Goal: Information Seeking & Learning: Learn about a topic

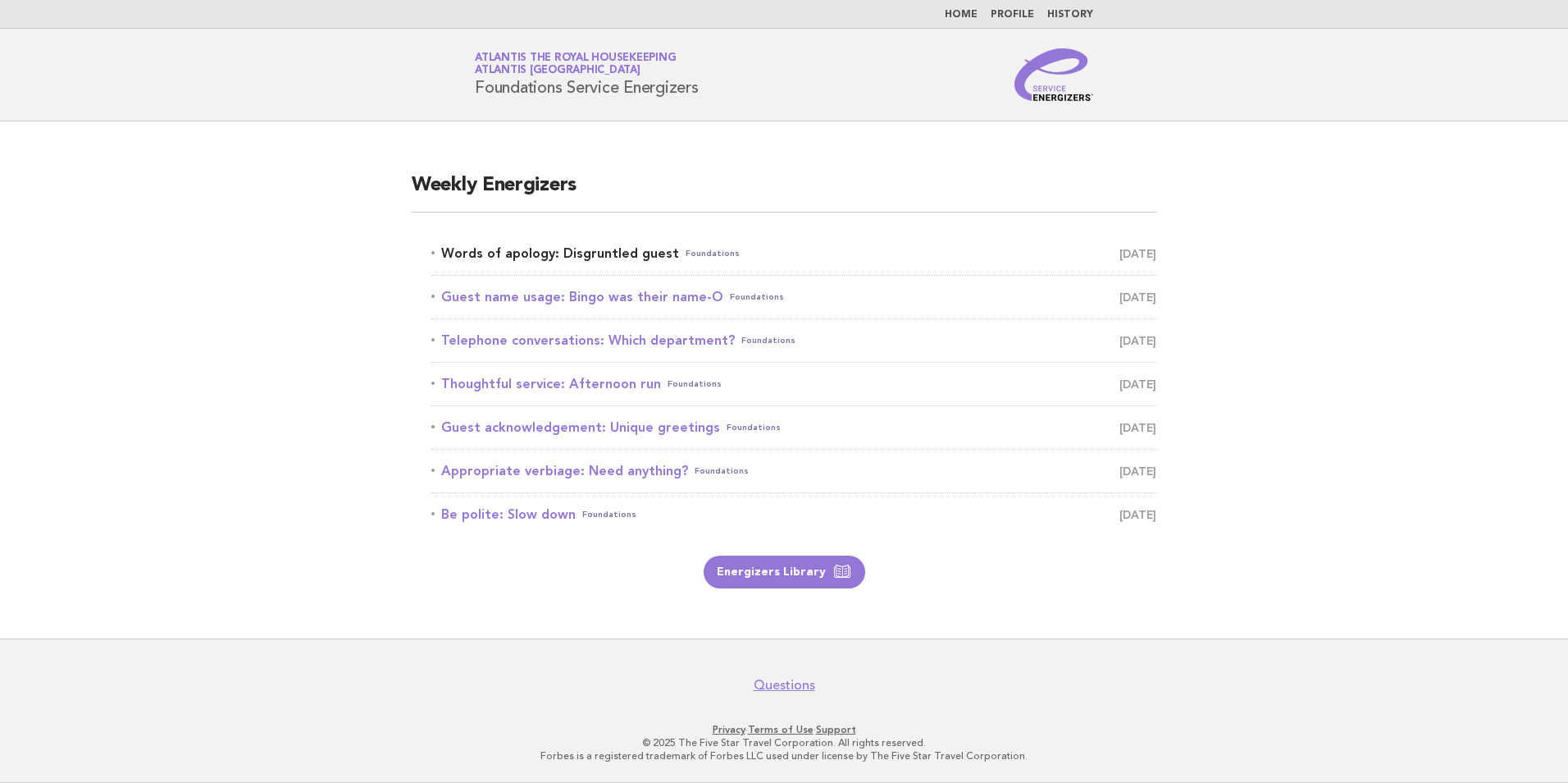
drag, startPoint x: 0, startPoint y: 0, endPoint x: 609, endPoint y: 255, distance: 660.2
click at [609, 255] on link "Words of apology: Disgruntled guest Foundations October 11" at bounding box center [794, 254] width 725 height 23
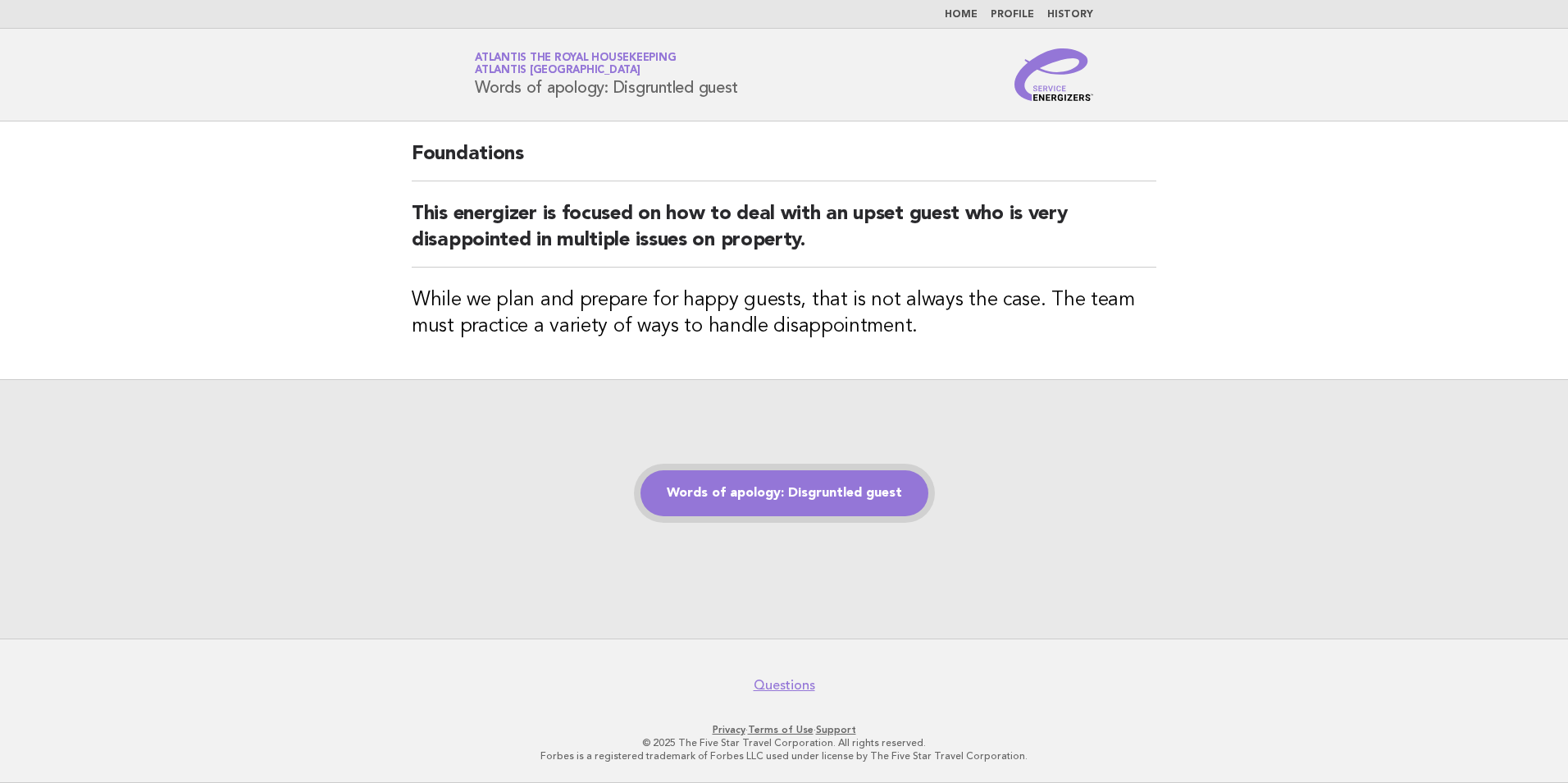
click at [797, 498] on link "Words of apology: Disgruntled guest" at bounding box center [784, 493] width 288 height 46
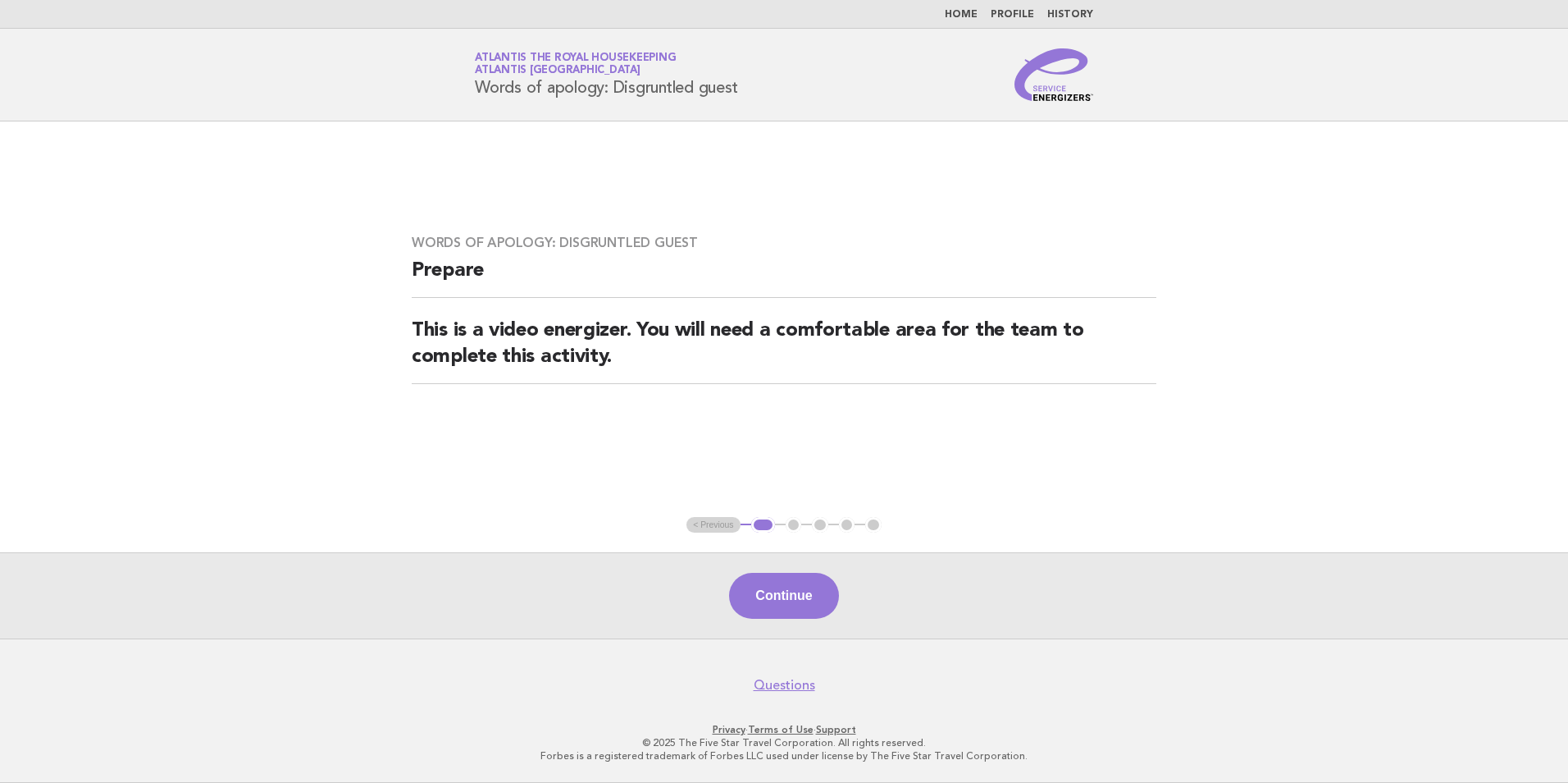
click at [772, 600] on button "Continue" at bounding box center [783, 596] width 109 height 46
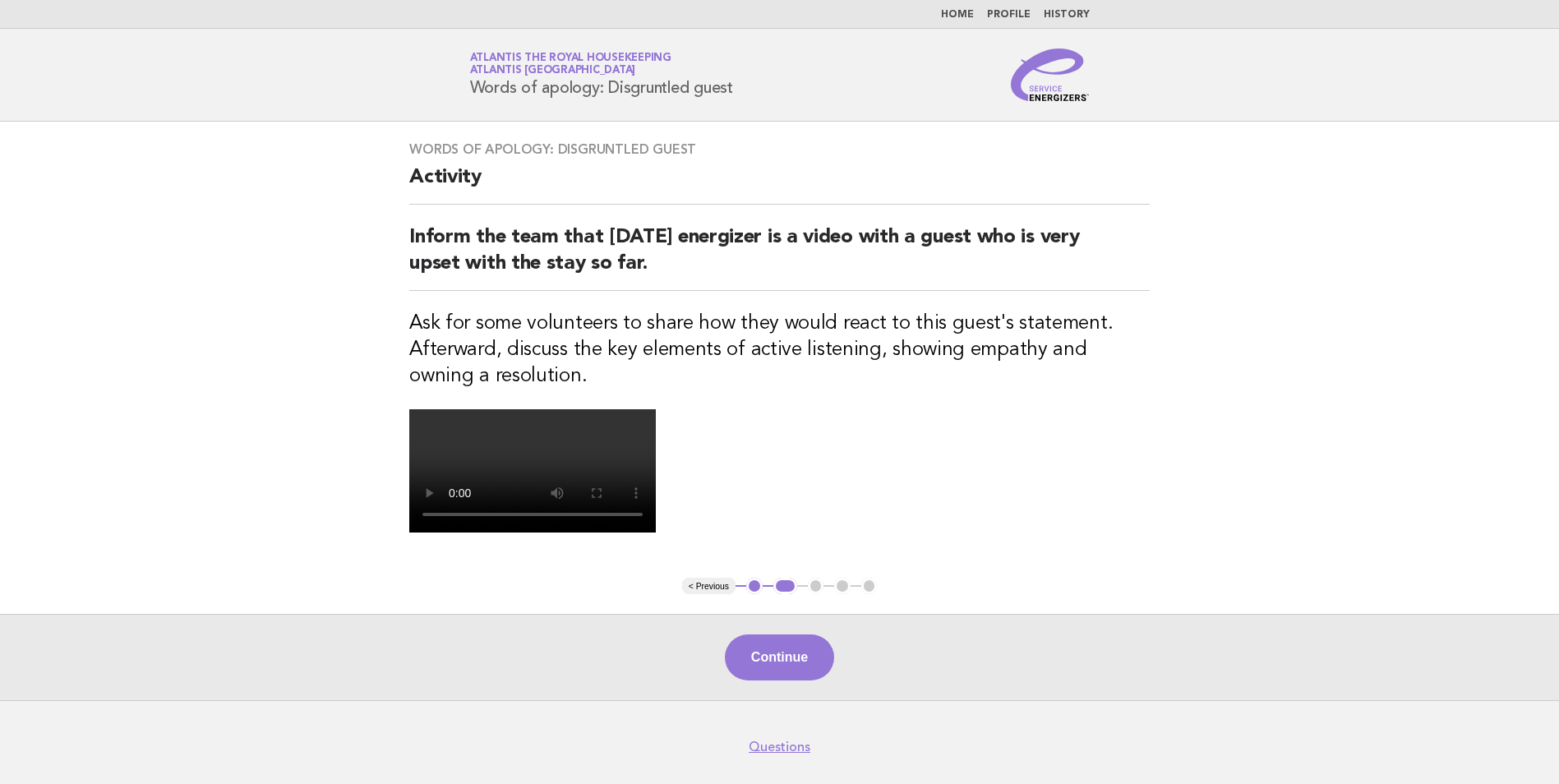
click at [656, 533] on video at bounding box center [533, 471] width 247 height 123
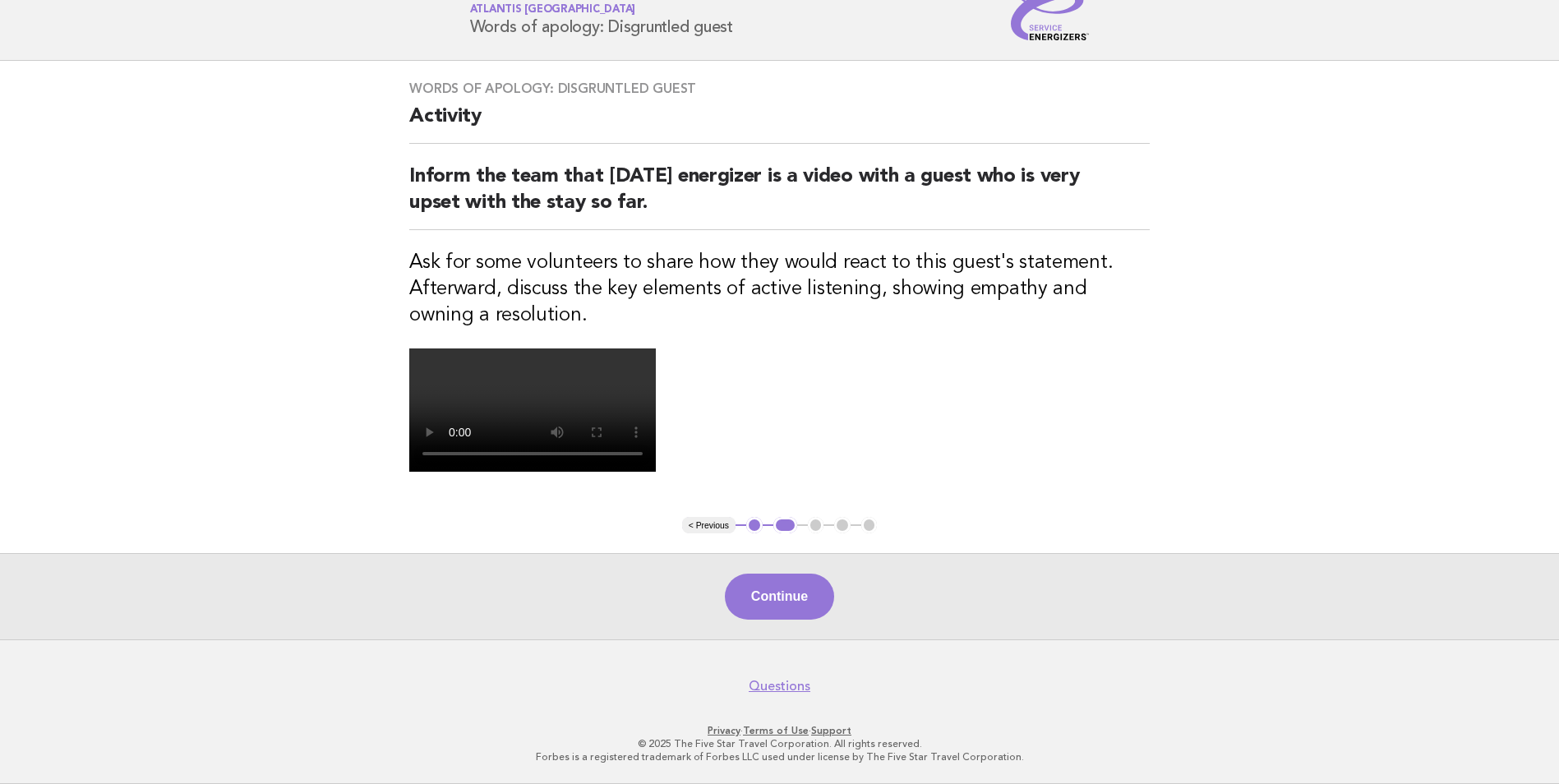
scroll to position [246, 0]
click at [770, 619] on button "Continue" at bounding box center [779, 596] width 109 height 46
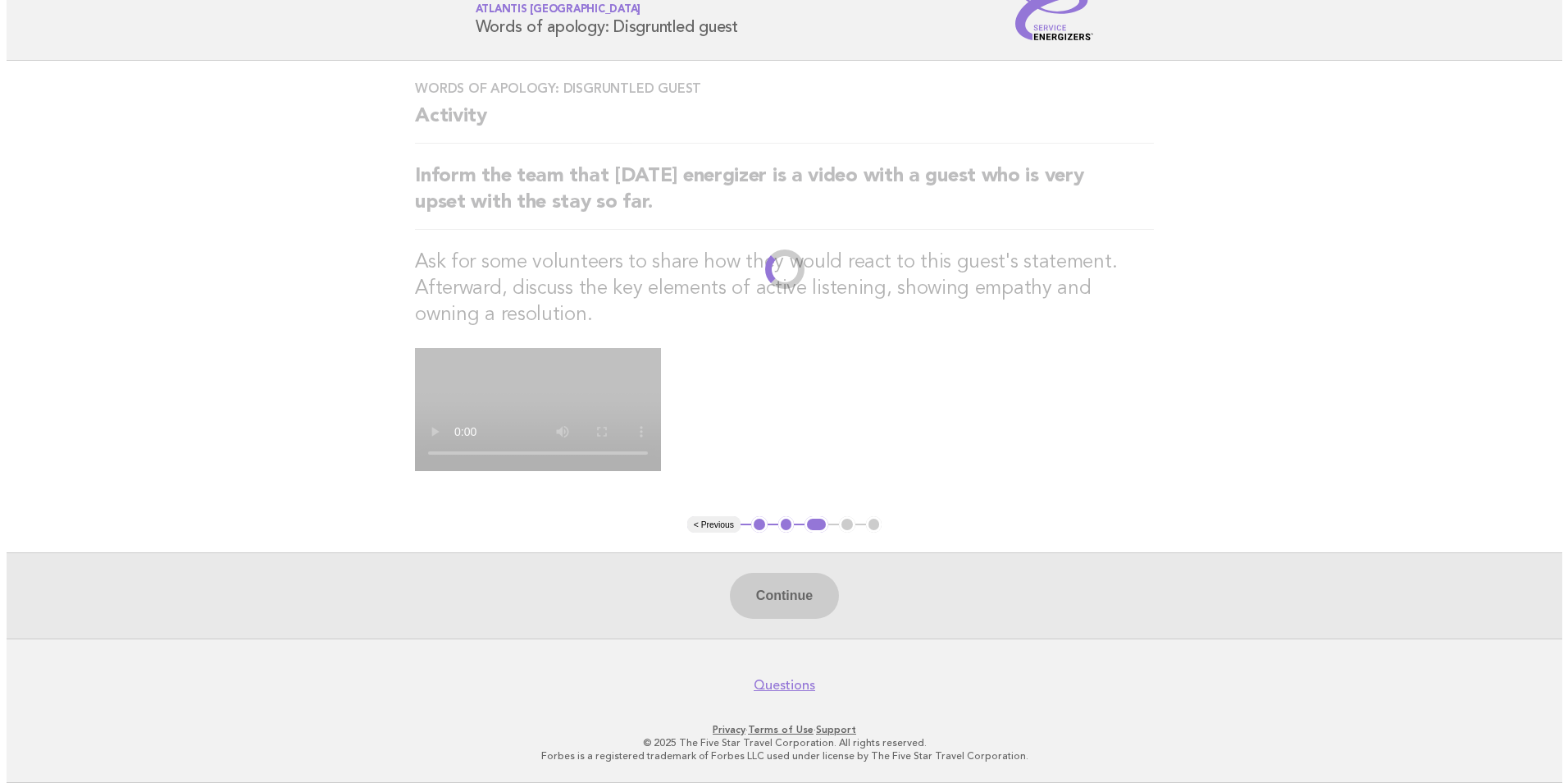
scroll to position [0, 0]
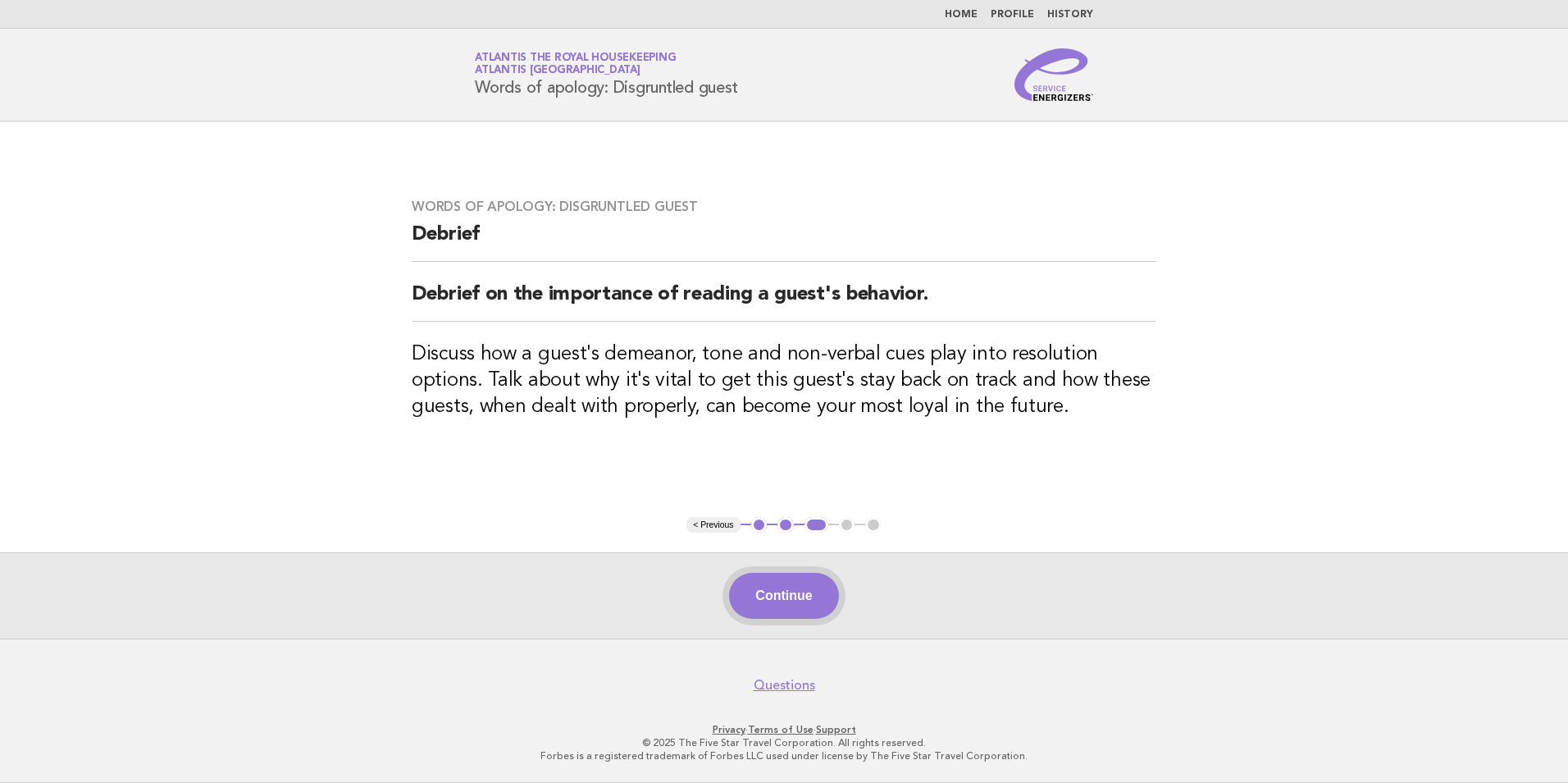
click at [786, 597] on button "Continue" at bounding box center [783, 596] width 109 height 46
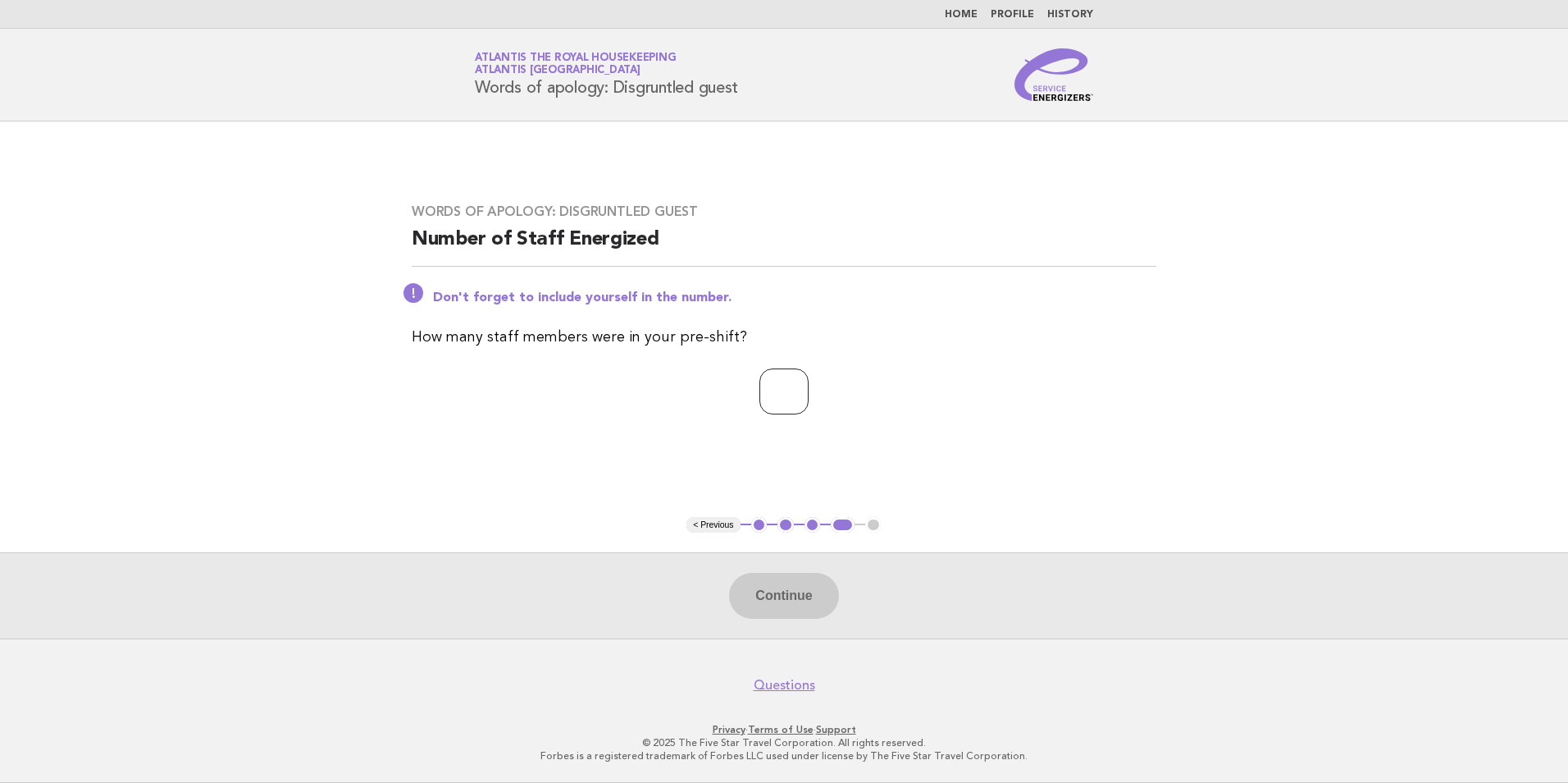
click at [768, 391] on input "number" at bounding box center [784, 391] width 49 height 46
type input "**"
click at [780, 599] on button "Continue" at bounding box center [783, 596] width 109 height 46
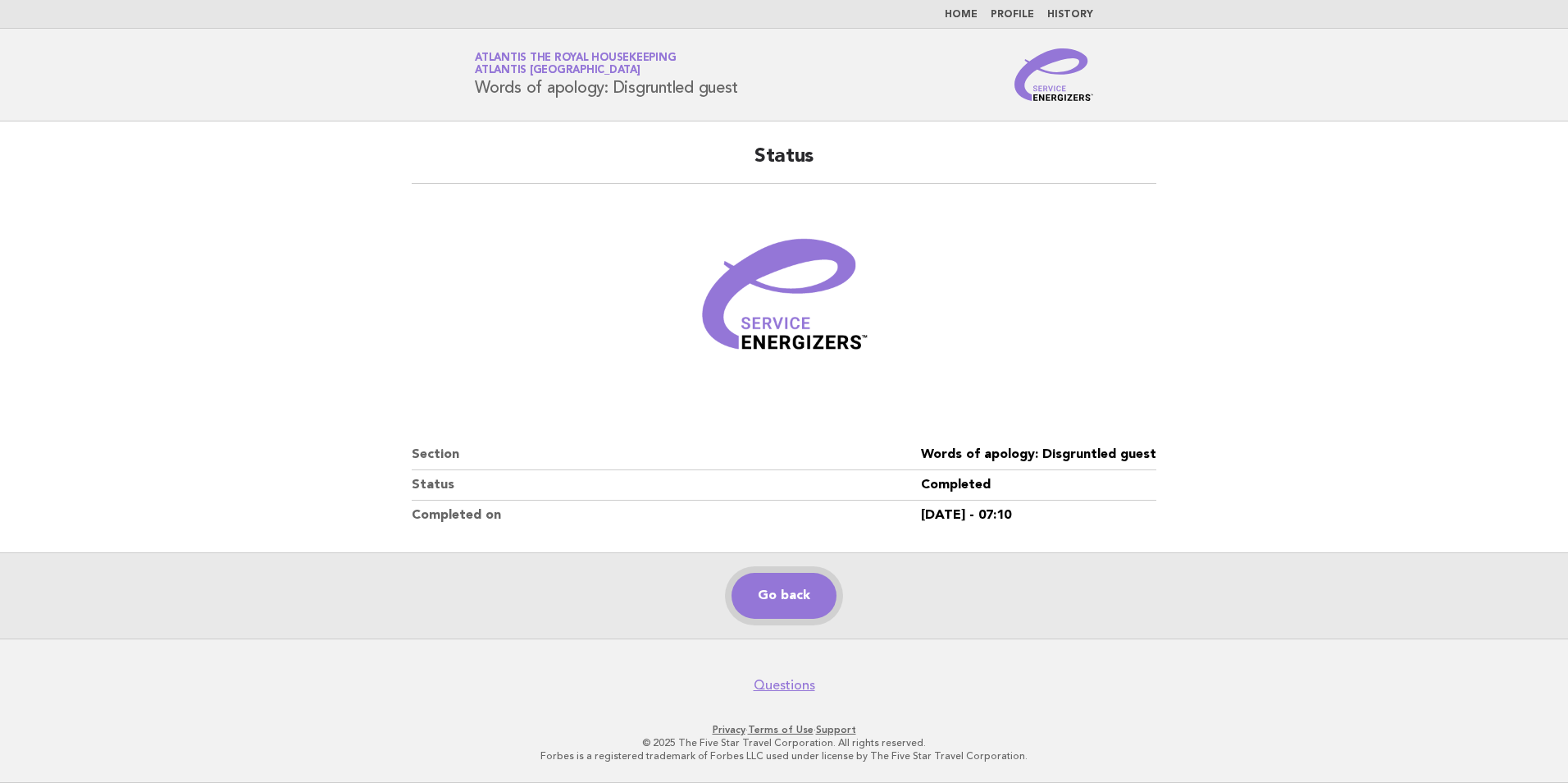
click at [783, 585] on link "Go back" at bounding box center [784, 596] width 105 height 46
click at [785, 596] on link "Go back" at bounding box center [784, 596] width 105 height 46
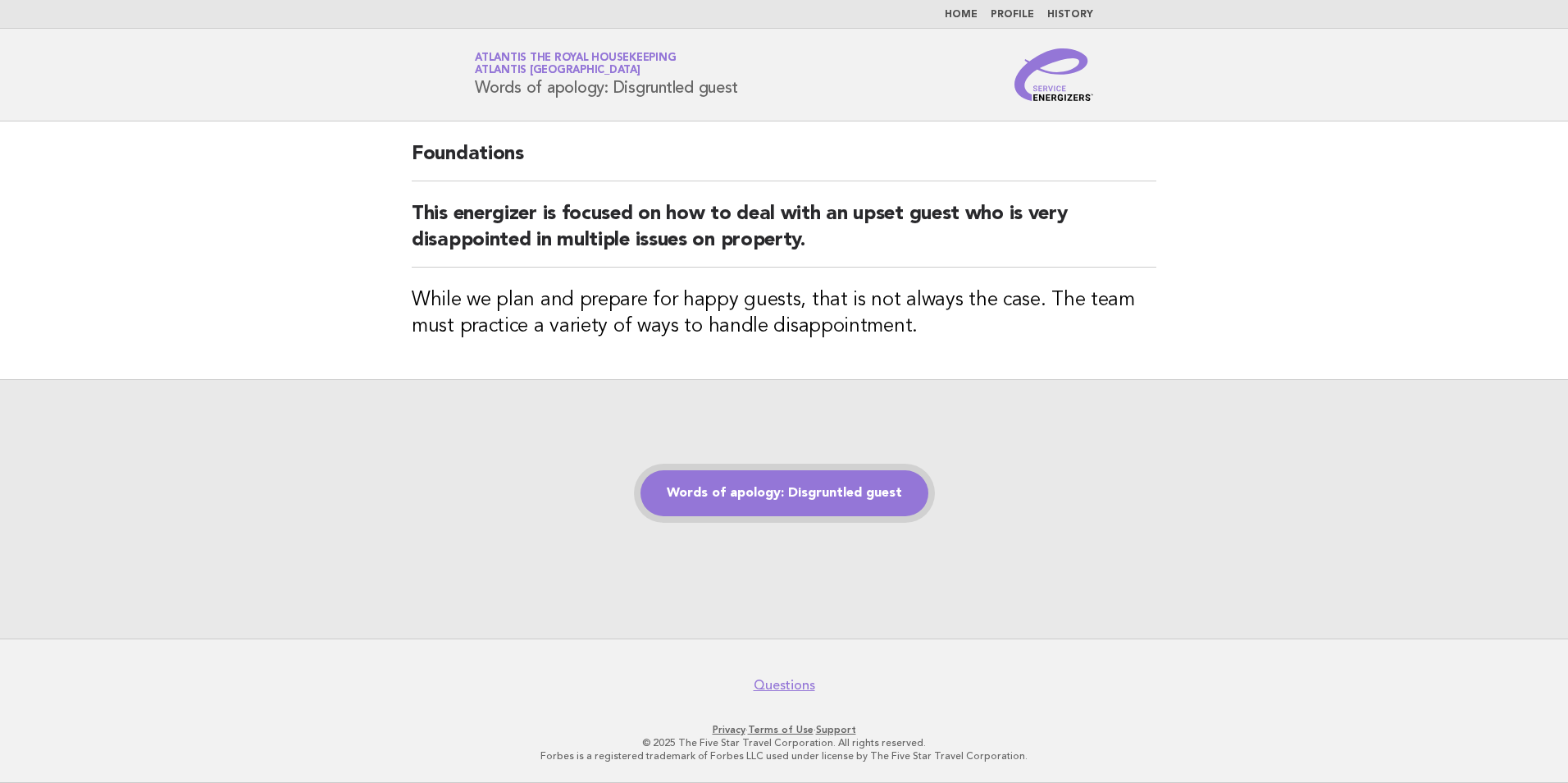
click at [819, 507] on link "Words of apology: Disgruntled guest" at bounding box center [784, 493] width 288 height 46
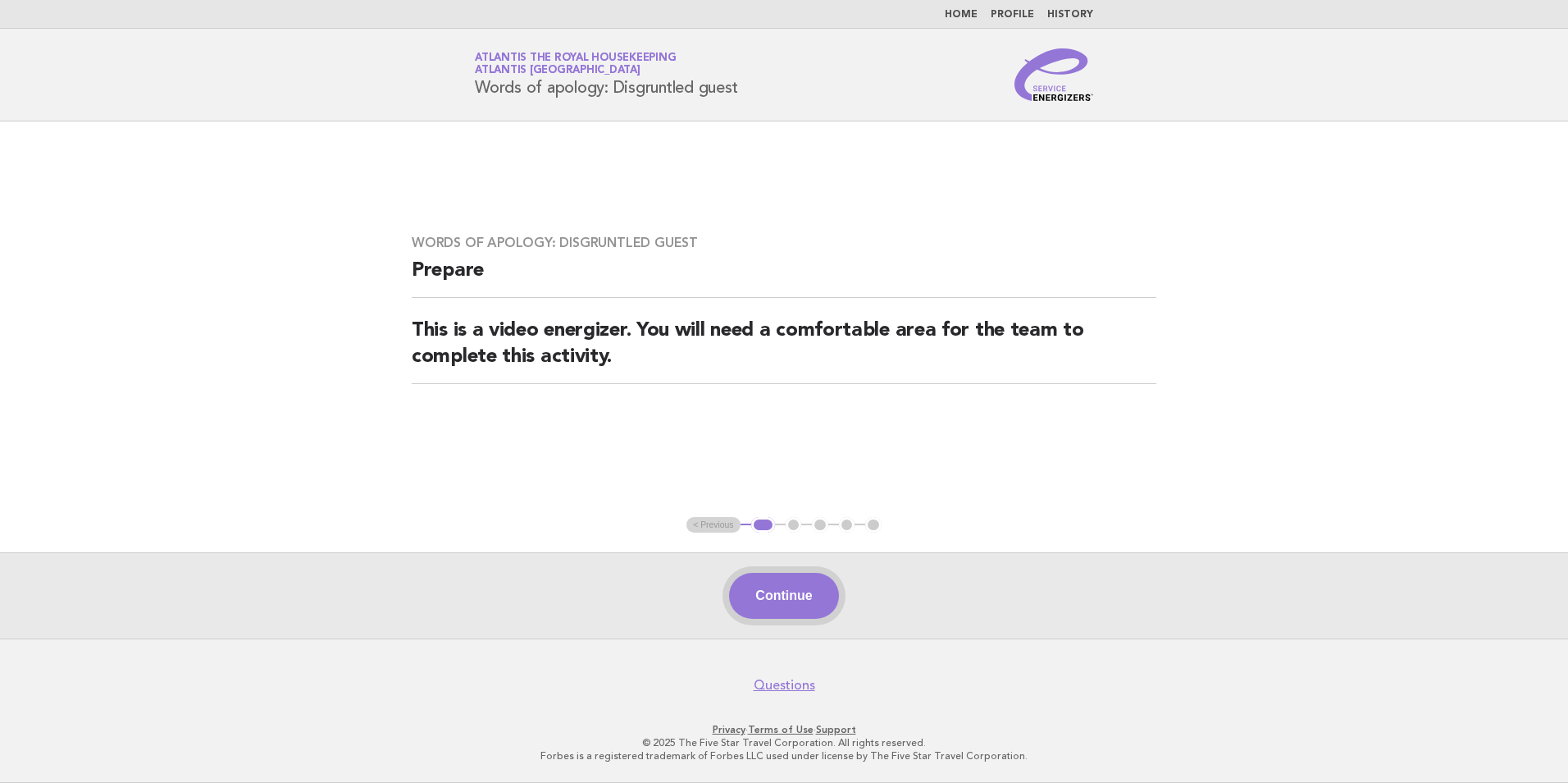
click at [793, 594] on button "Continue" at bounding box center [783, 596] width 109 height 46
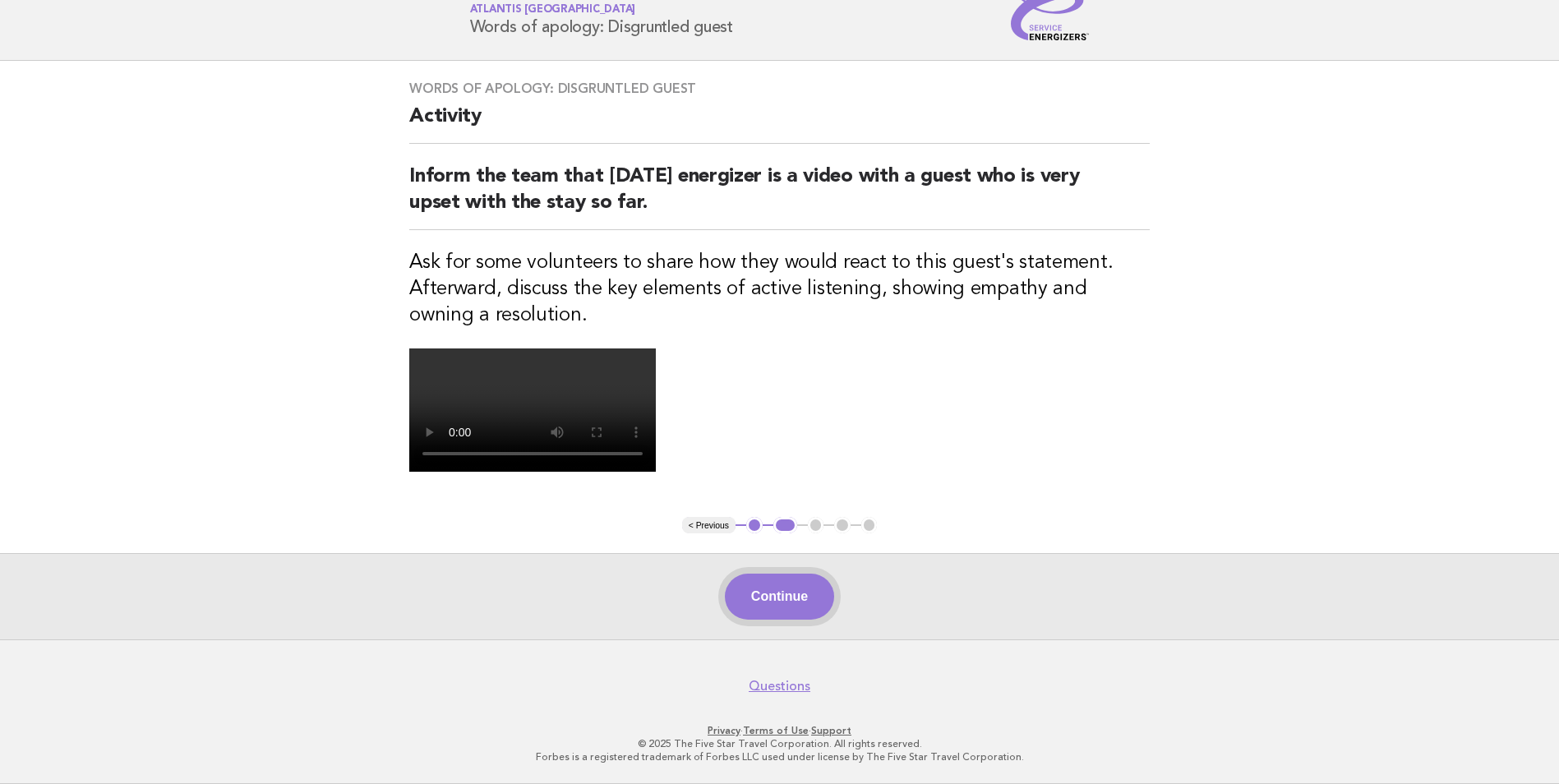
click at [800, 618] on button "Continue" at bounding box center [779, 596] width 109 height 46
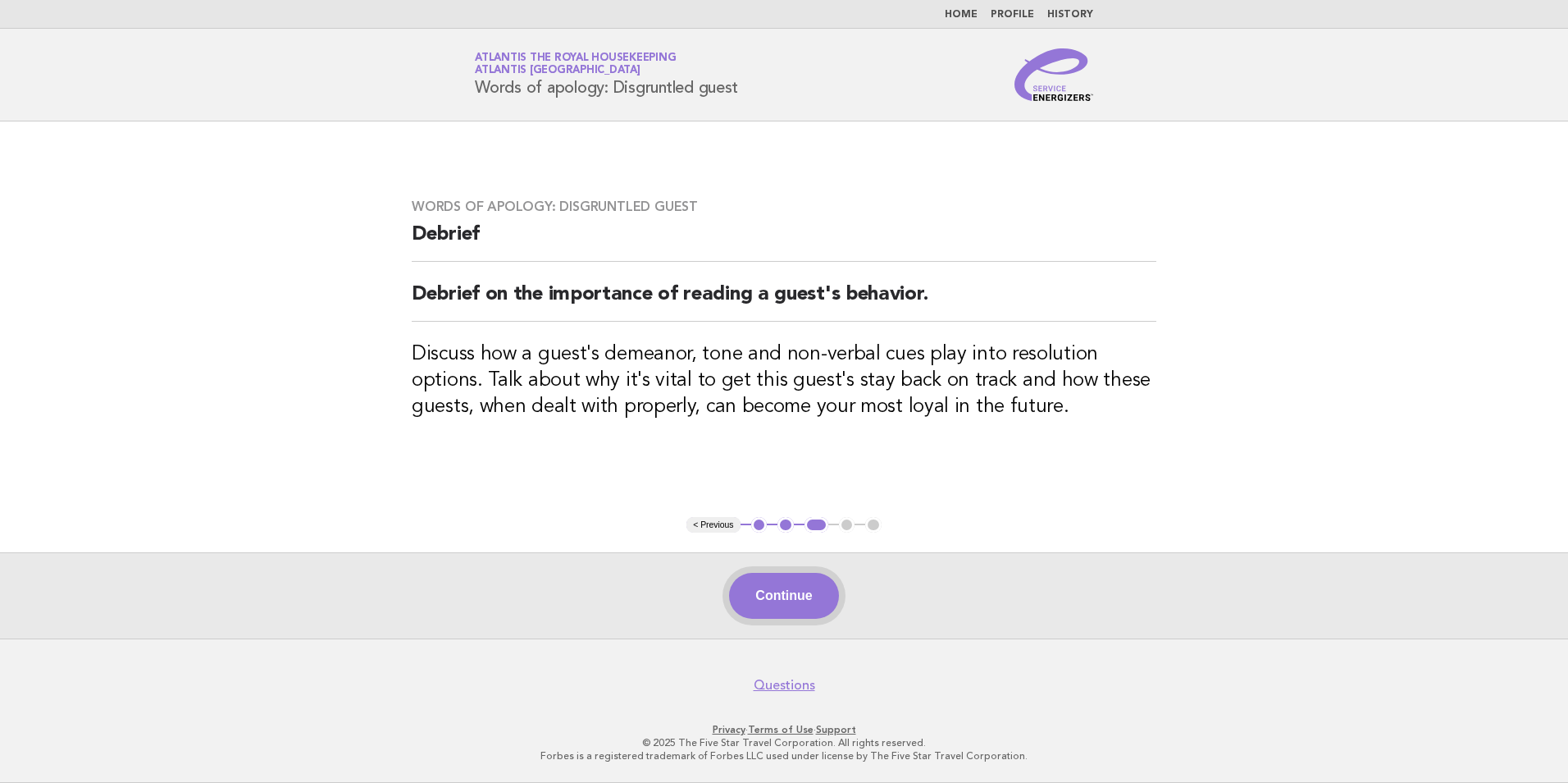
click at [786, 599] on button "Continue" at bounding box center [783, 596] width 109 height 46
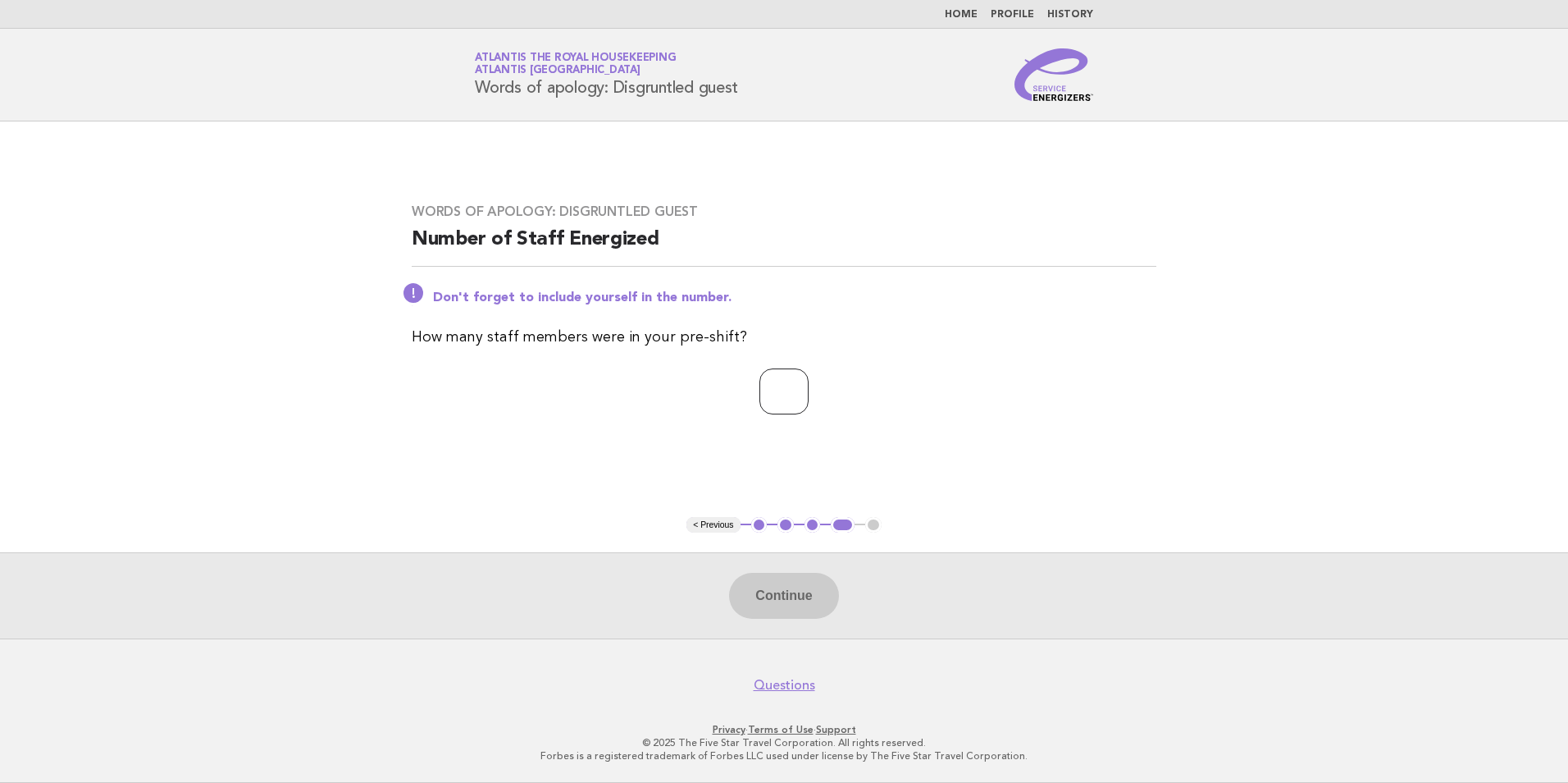
click at [759, 396] on input "number" at bounding box center [784, 391] width 49 height 46
type input "**"
click at [788, 584] on button "Continue" at bounding box center [783, 596] width 109 height 46
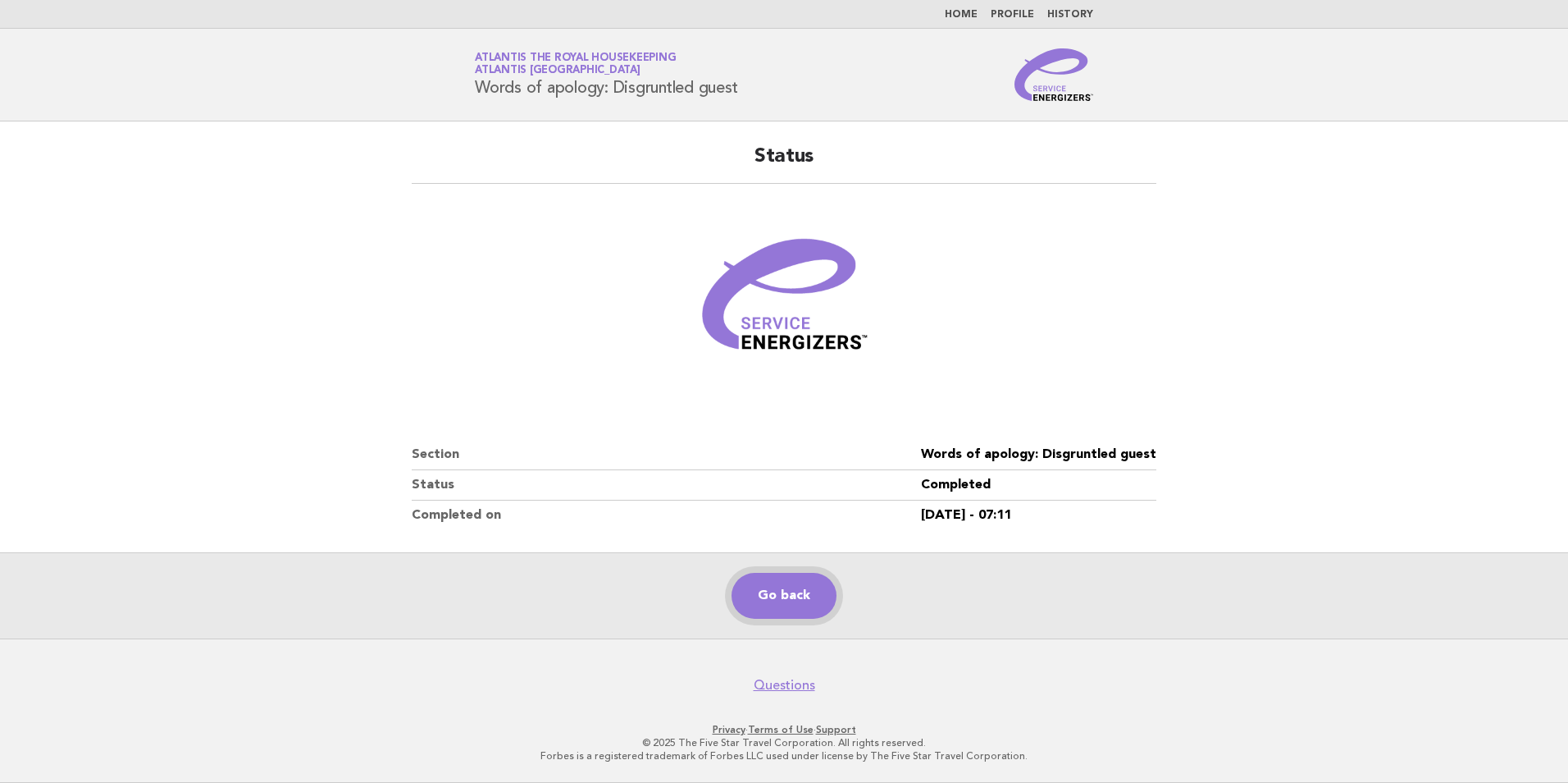
click at [804, 587] on link "Go back" at bounding box center [784, 596] width 105 height 46
click at [784, 599] on link "Go back" at bounding box center [784, 596] width 105 height 46
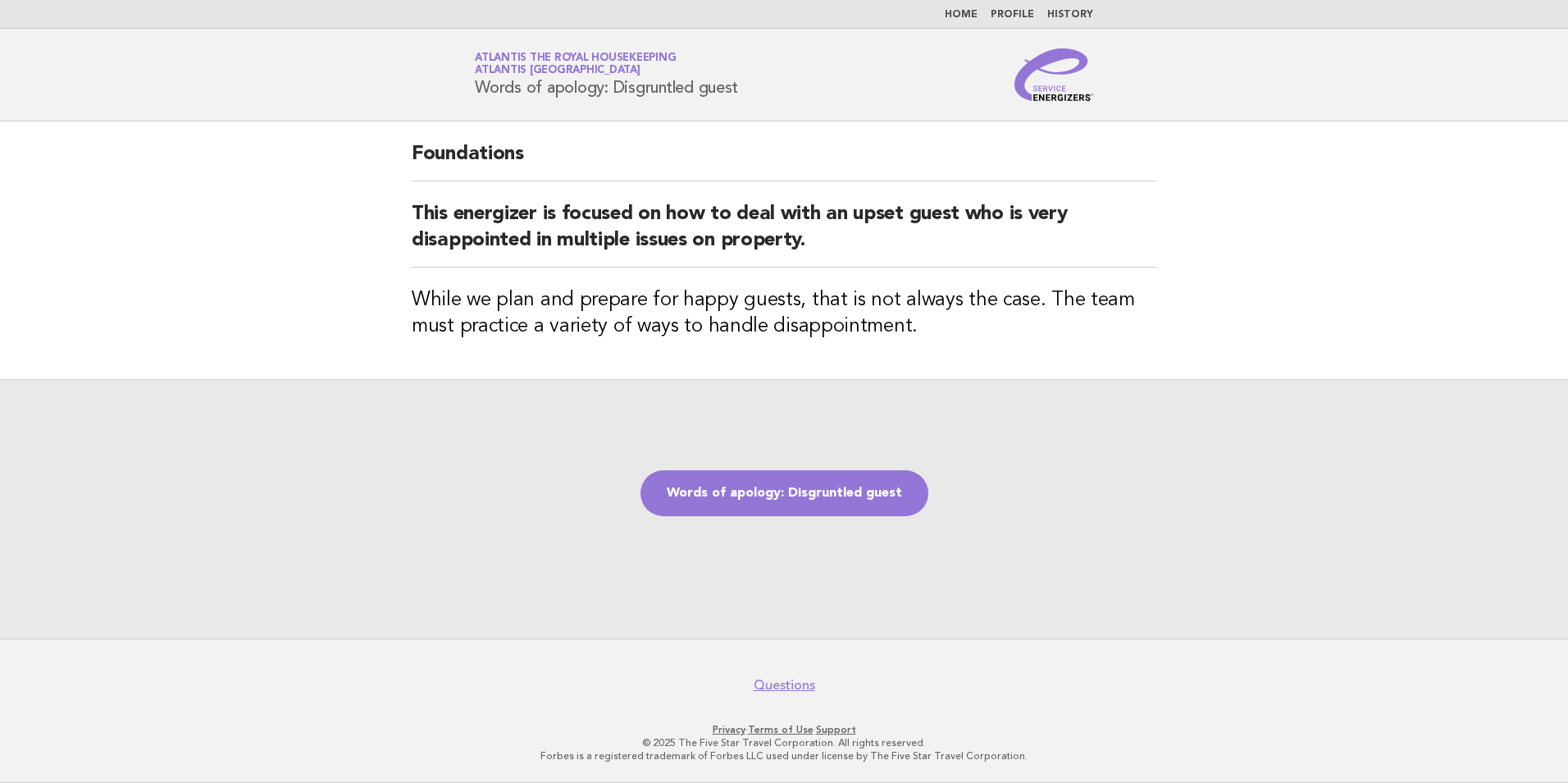
click at [805, 525] on div "Words of apology: Disgruntled guest" at bounding box center [784, 508] width 1568 height 259
click at [816, 486] on link "Words of apology: Disgruntled guest" at bounding box center [784, 493] width 288 height 46
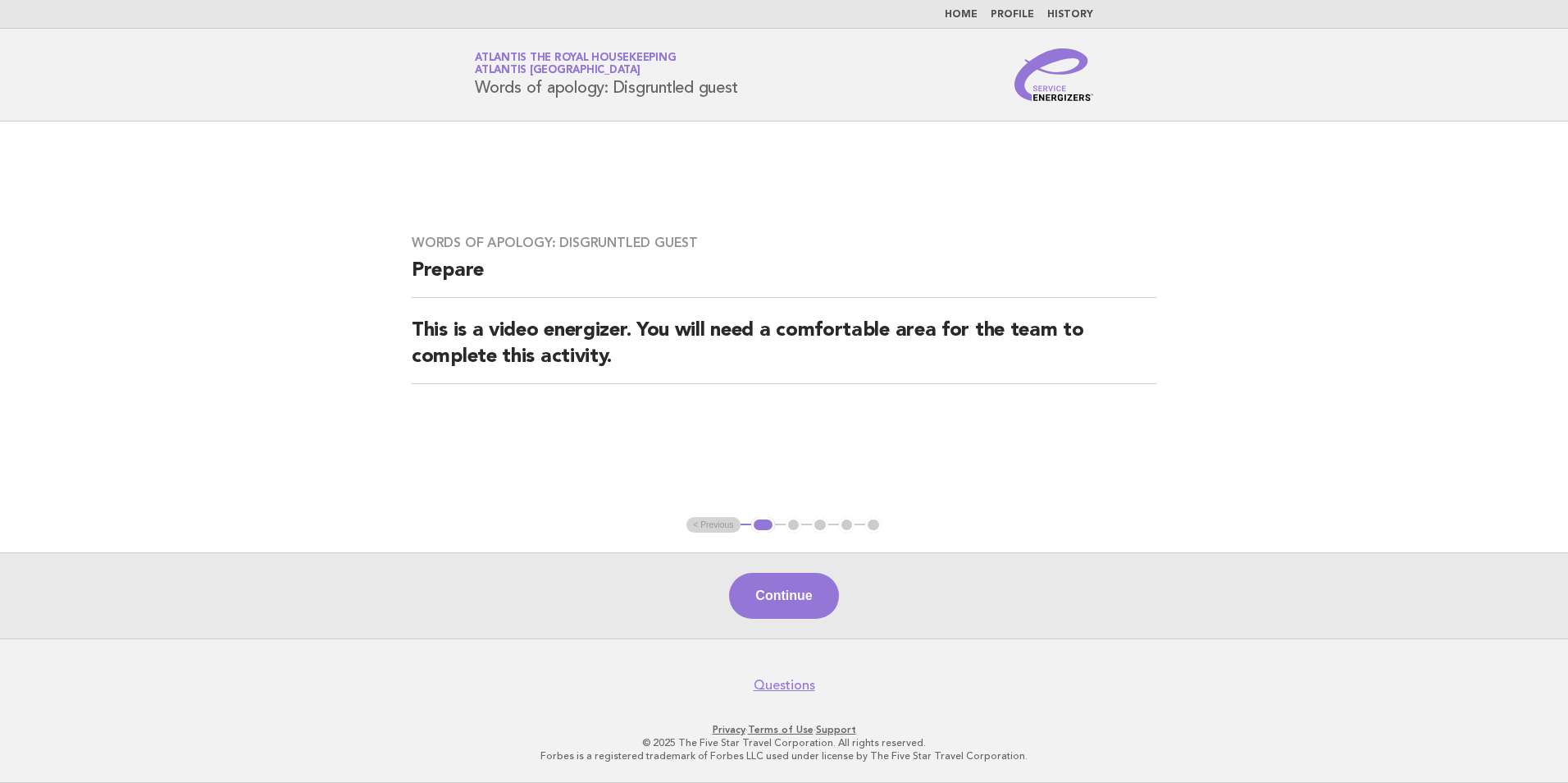
click at [795, 561] on div "Continue" at bounding box center [784, 595] width 1568 height 86
click at [790, 585] on button "Continue" at bounding box center [783, 596] width 109 height 46
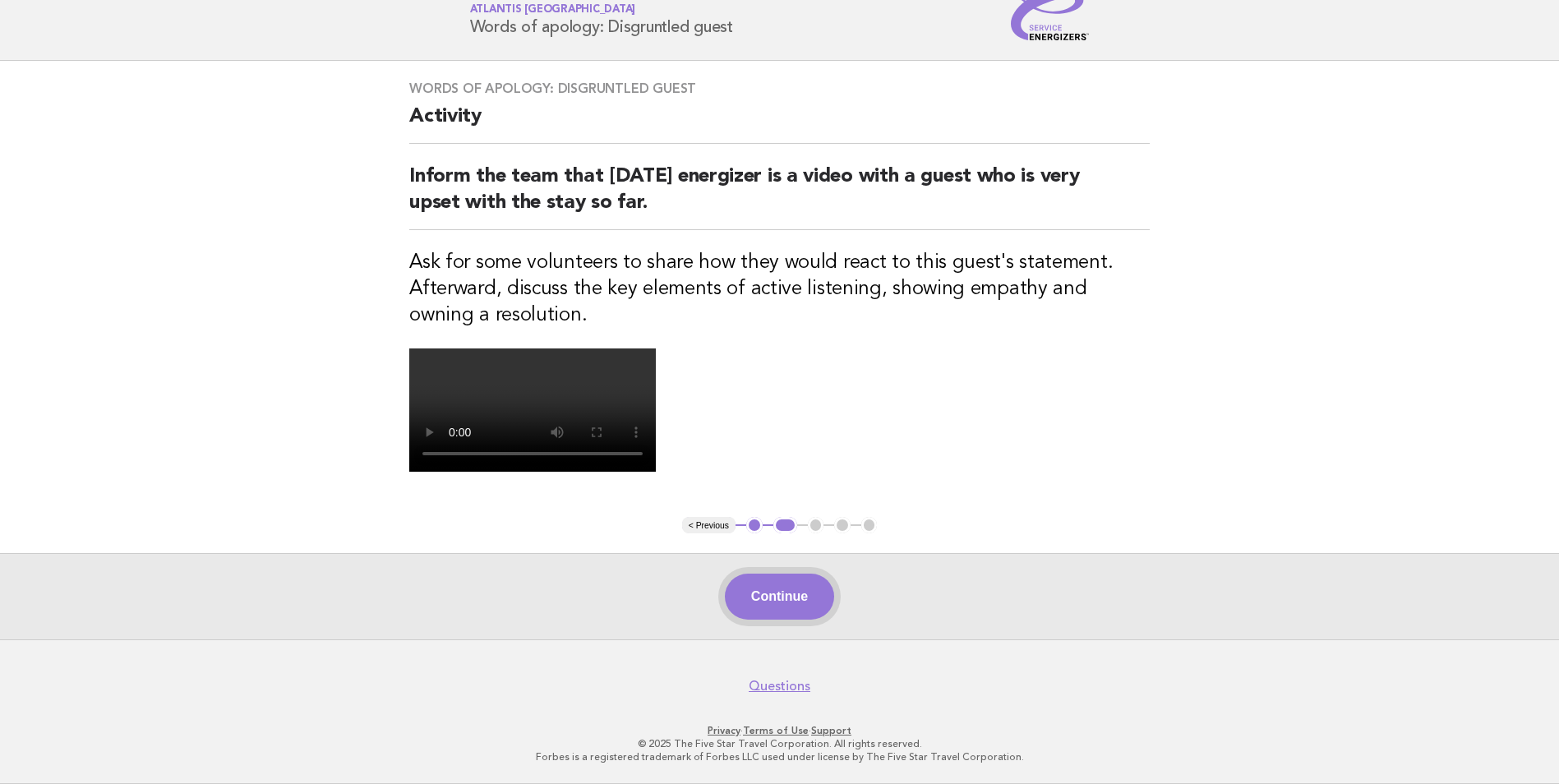
click at [803, 601] on button "Continue" at bounding box center [779, 596] width 109 height 46
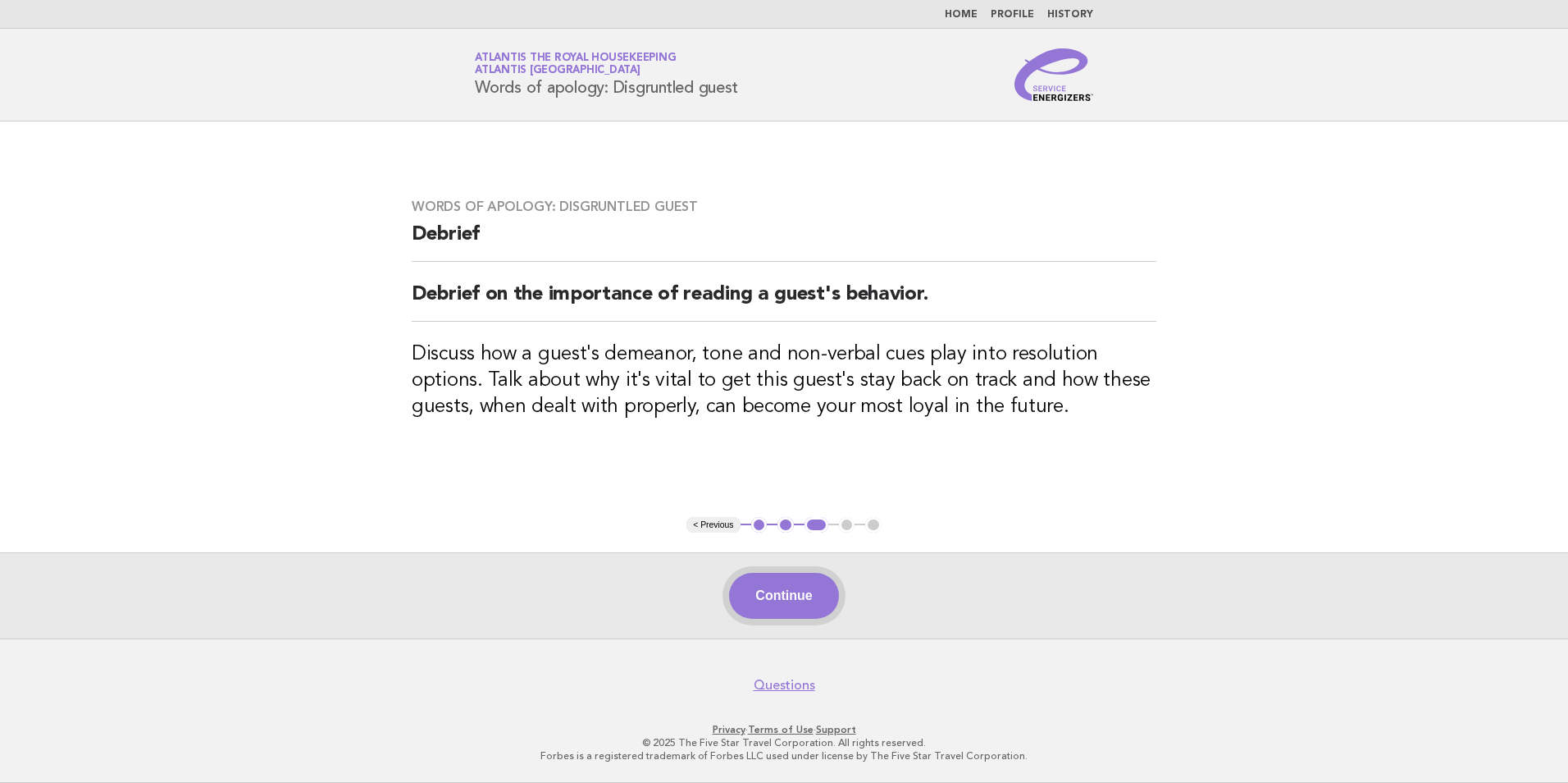
click at [799, 599] on button "Continue" at bounding box center [783, 596] width 109 height 46
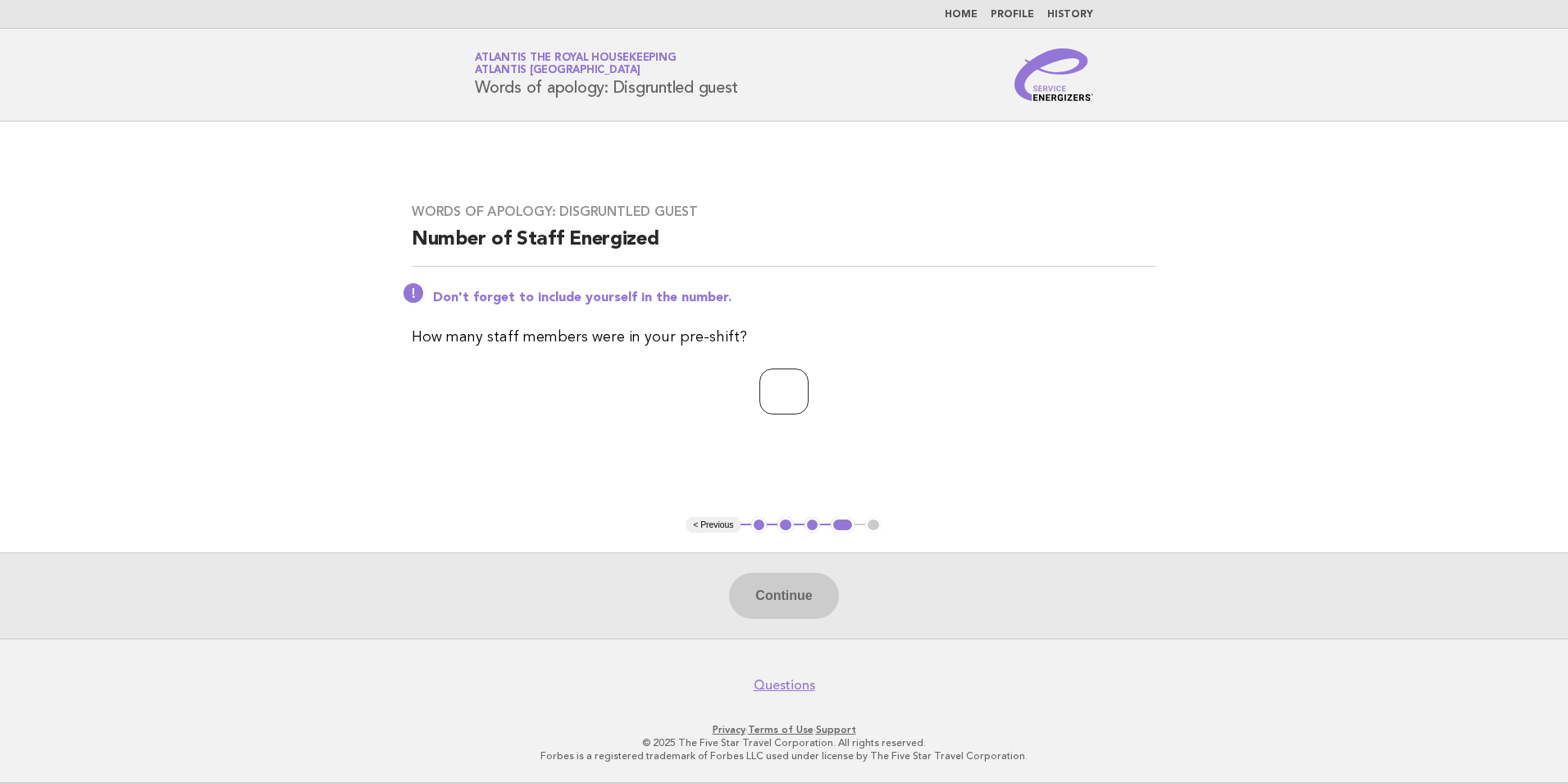
click at [790, 400] on input "number" at bounding box center [784, 391] width 49 height 46
type input "**"
click at [785, 586] on button "Continue" at bounding box center [783, 596] width 109 height 46
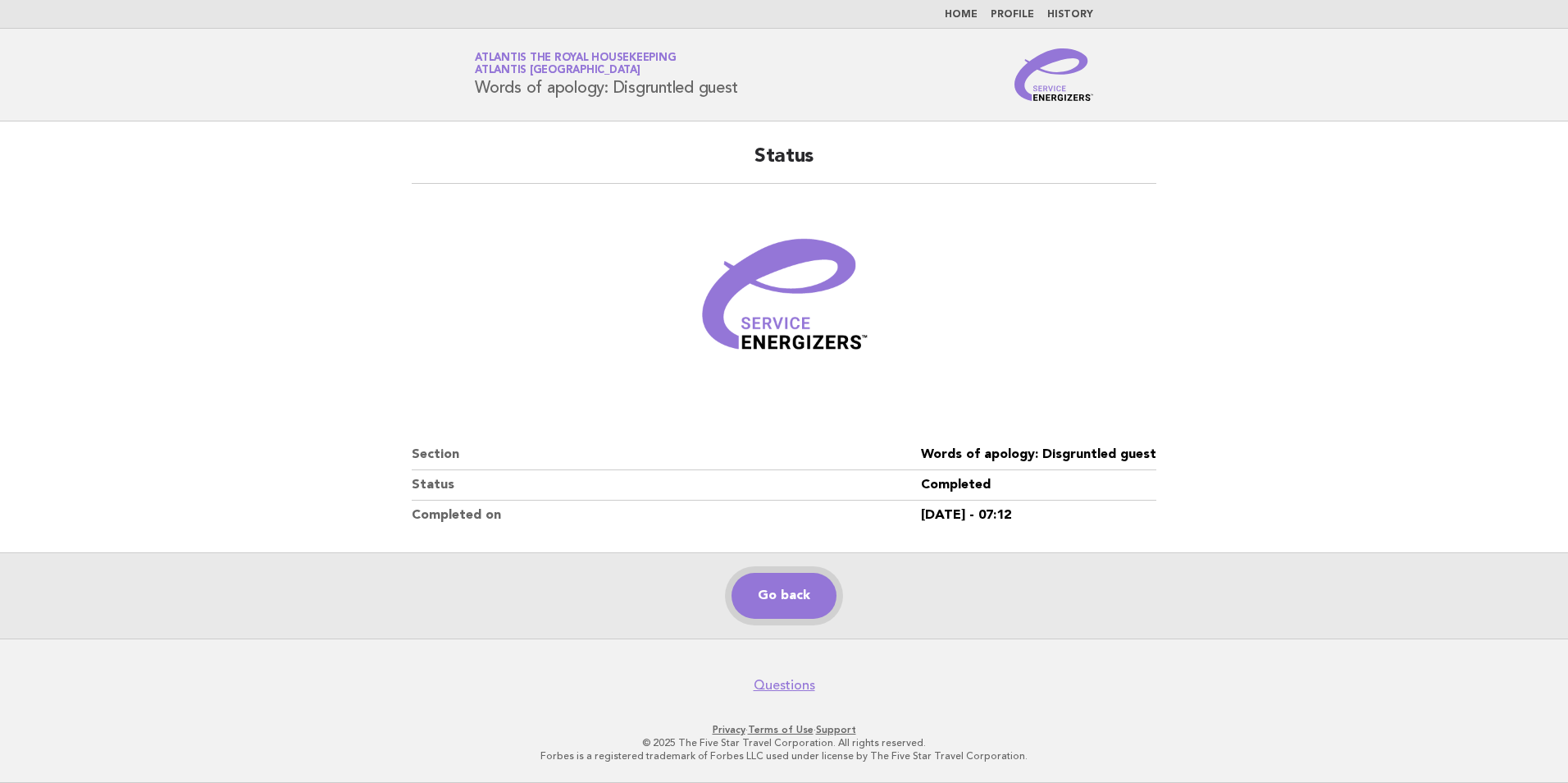
click at [775, 599] on link "Go back" at bounding box center [784, 596] width 105 height 46
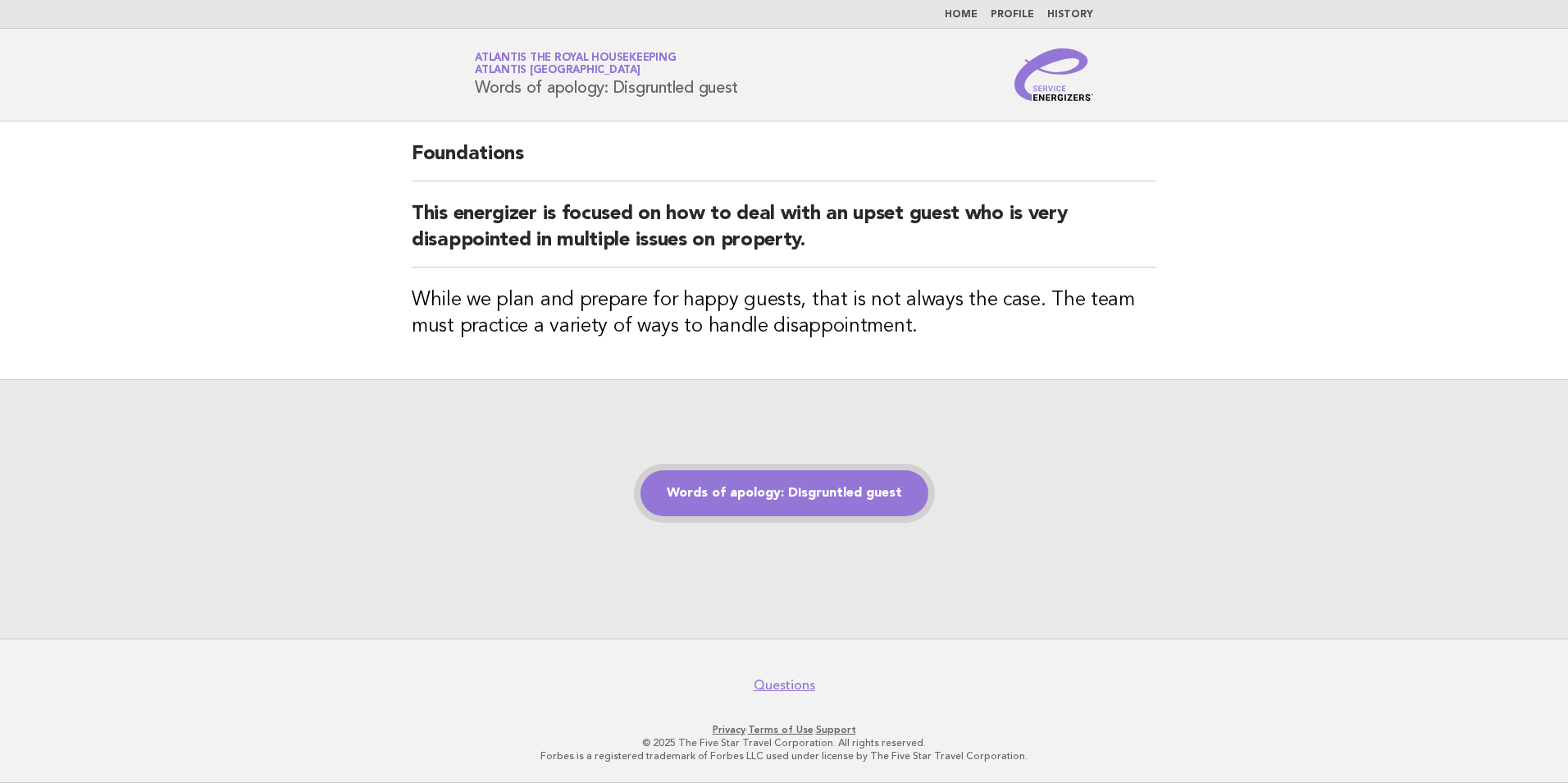
click at [805, 495] on link "Words of apology: Disgruntled guest" at bounding box center [784, 493] width 288 height 46
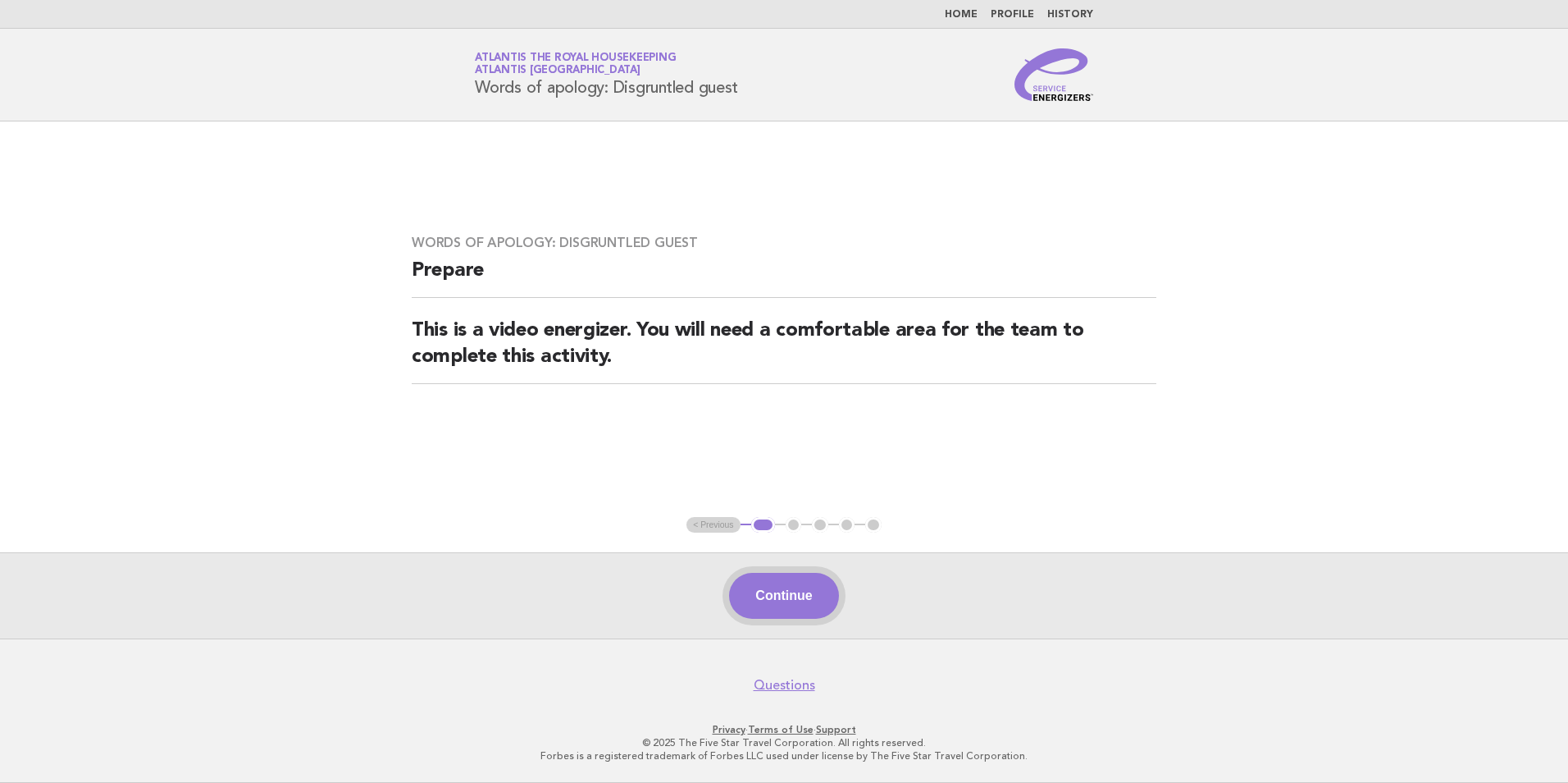
click at [791, 593] on button "Continue" at bounding box center [783, 596] width 109 height 46
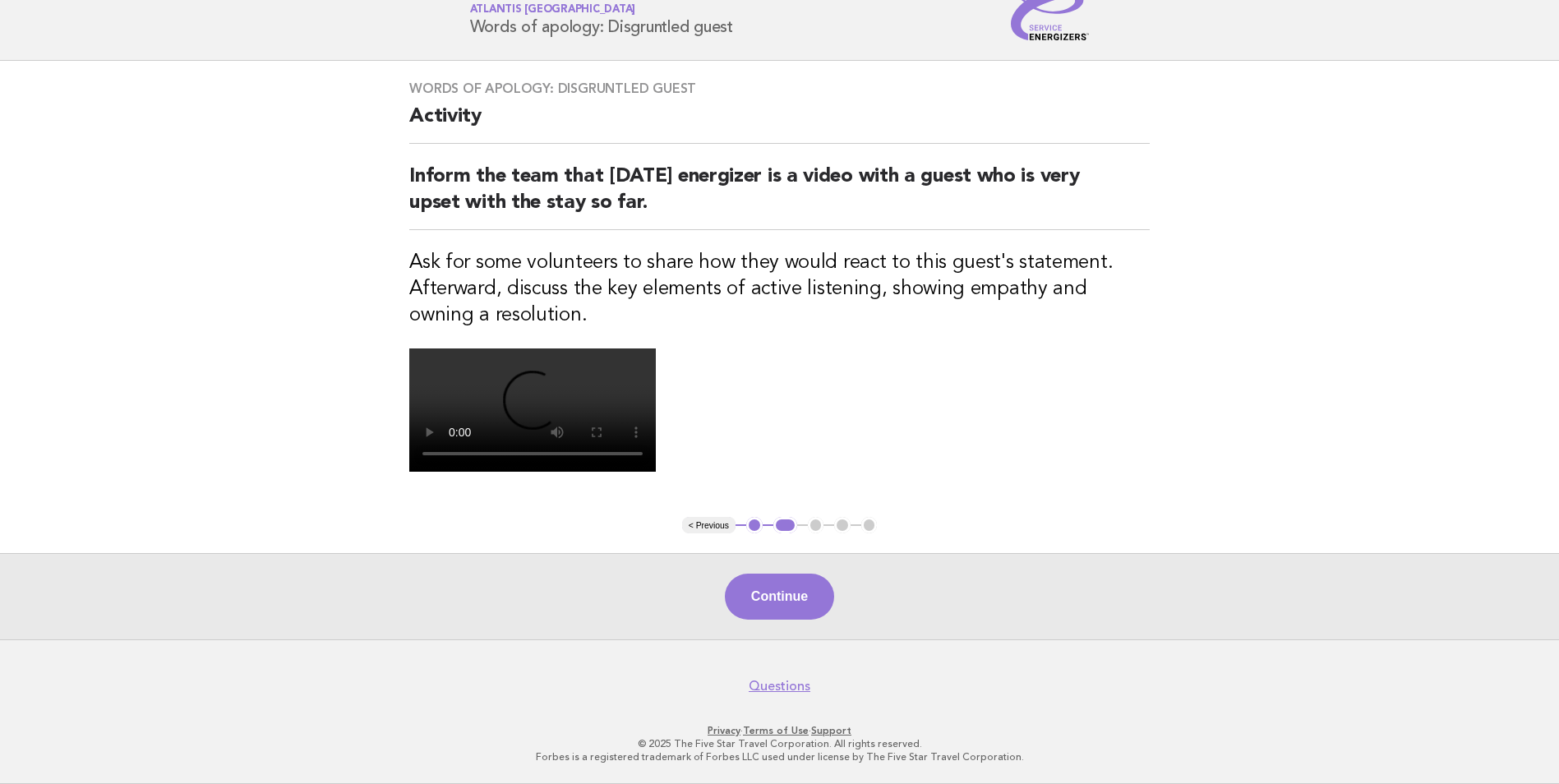
scroll to position [329, 0]
click at [777, 619] on button "Continue" at bounding box center [779, 596] width 109 height 46
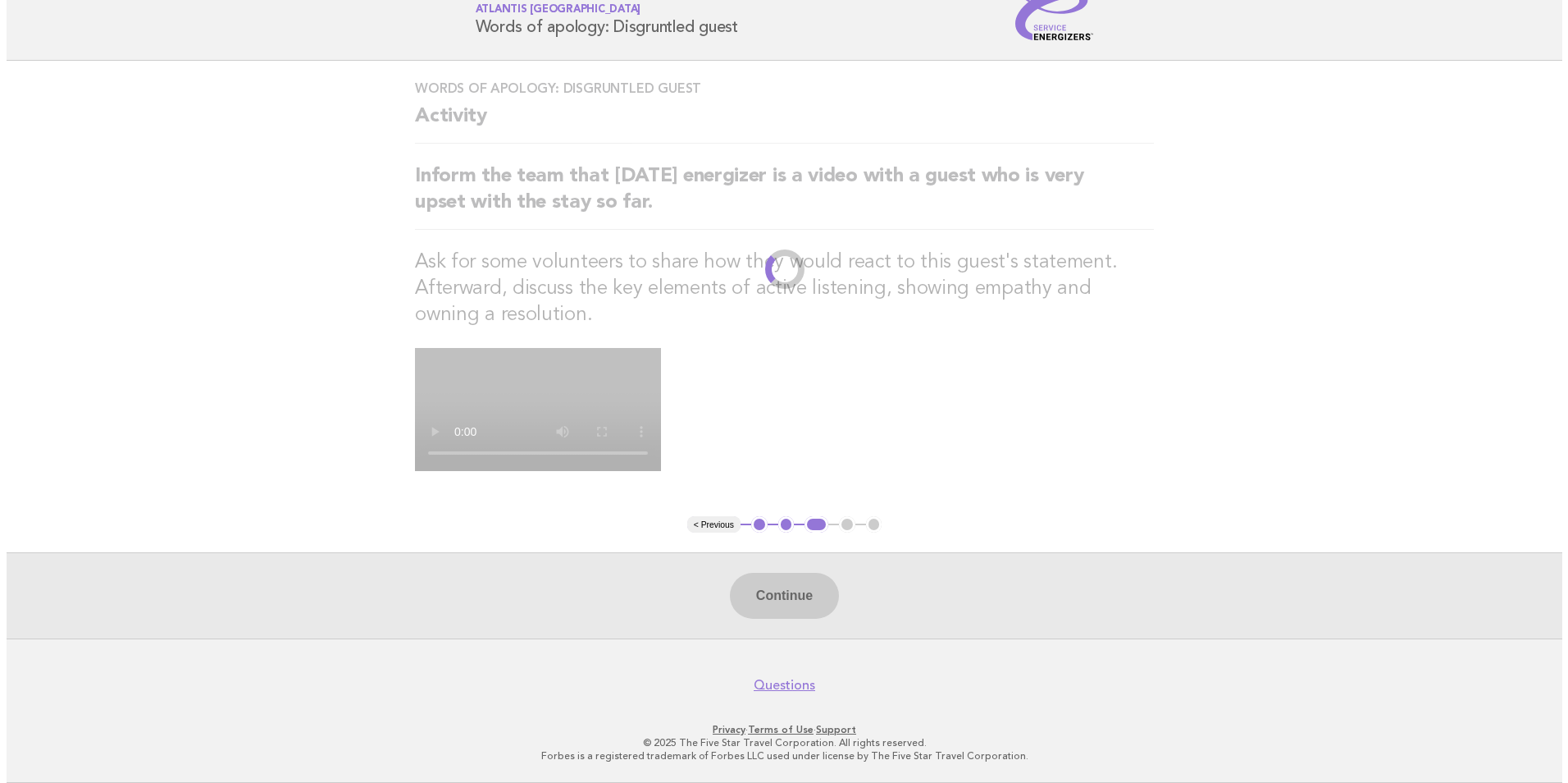
scroll to position [0, 0]
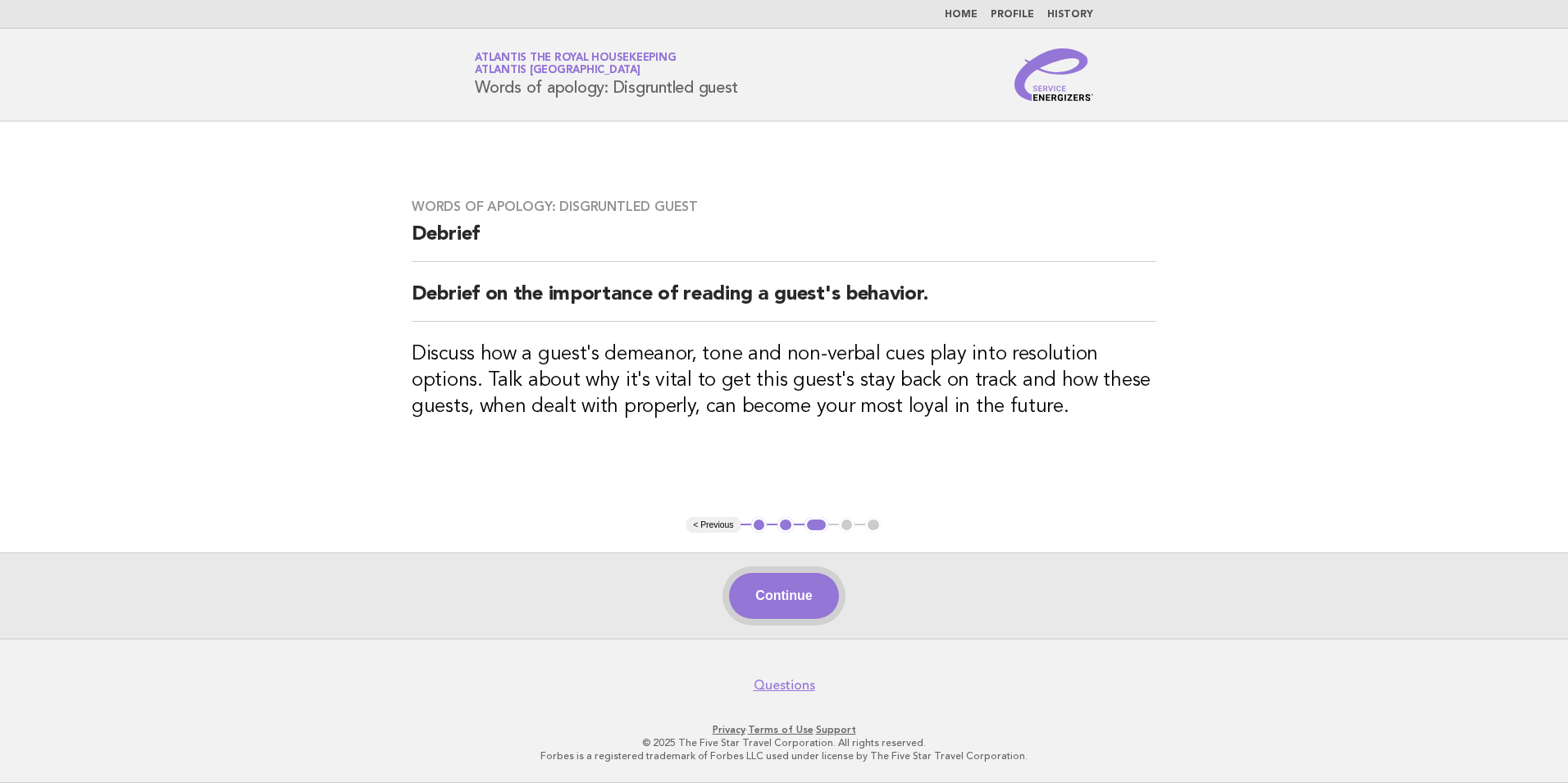
click at [796, 598] on button "Continue" at bounding box center [783, 596] width 109 height 46
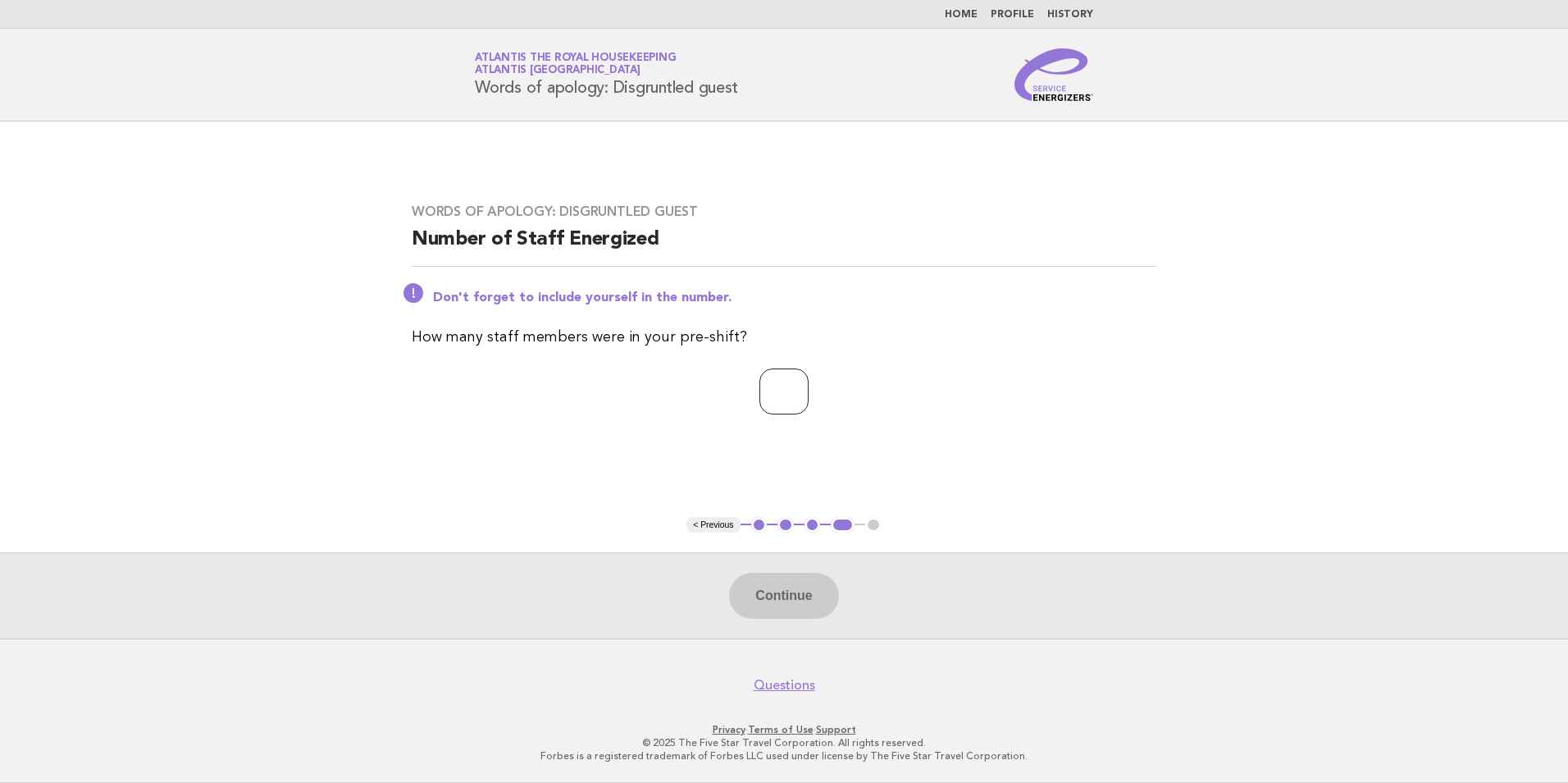
click at [790, 394] on input "number" at bounding box center [784, 391] width 49 height 46
type input "**"
click at [794, 603] on button "Continue" at bounding box center [783, 596] width 109 height 46
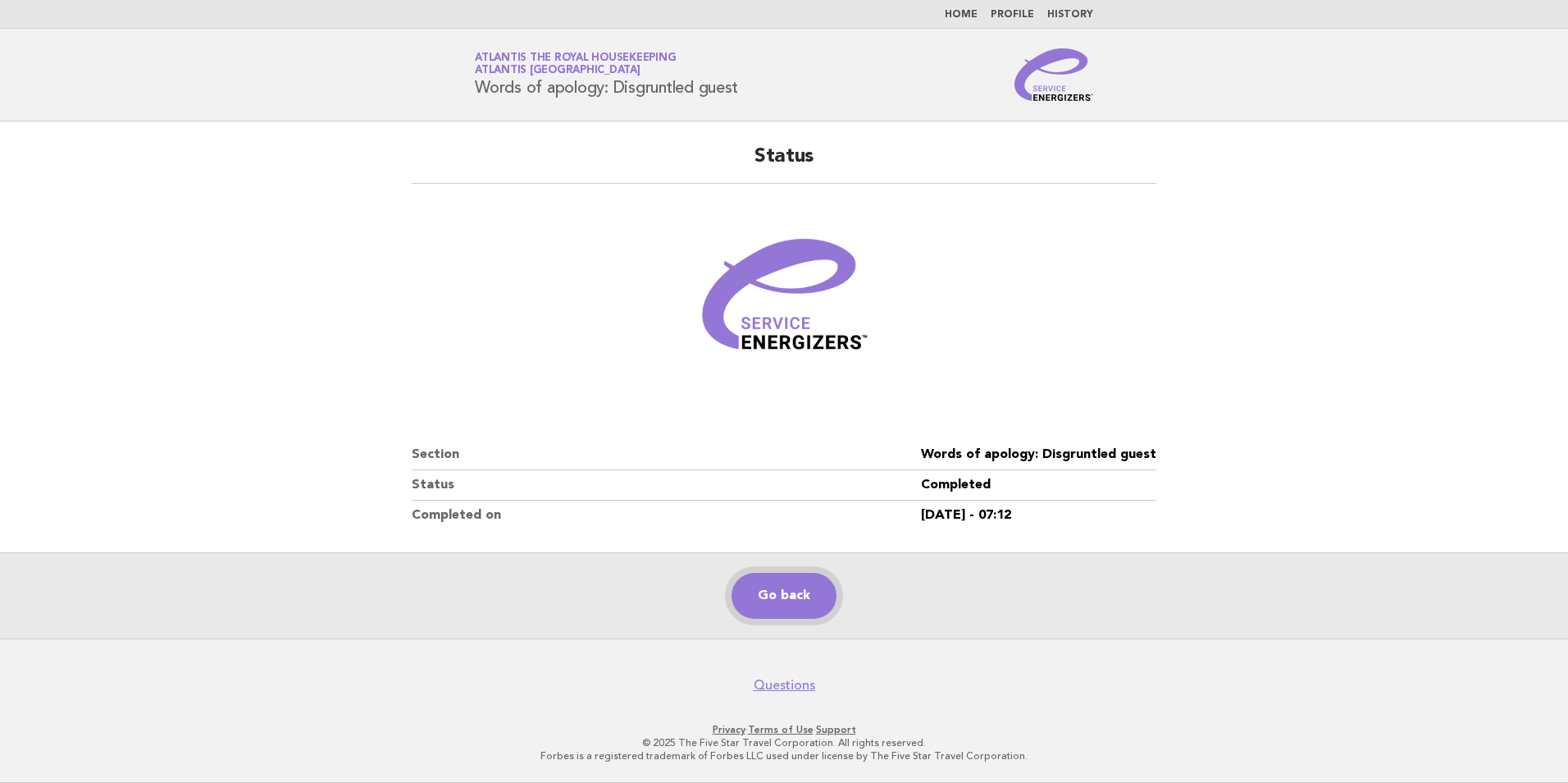
click at [781, 602] on link "Go back" at bounding box center [784, 596] width 105 height 46
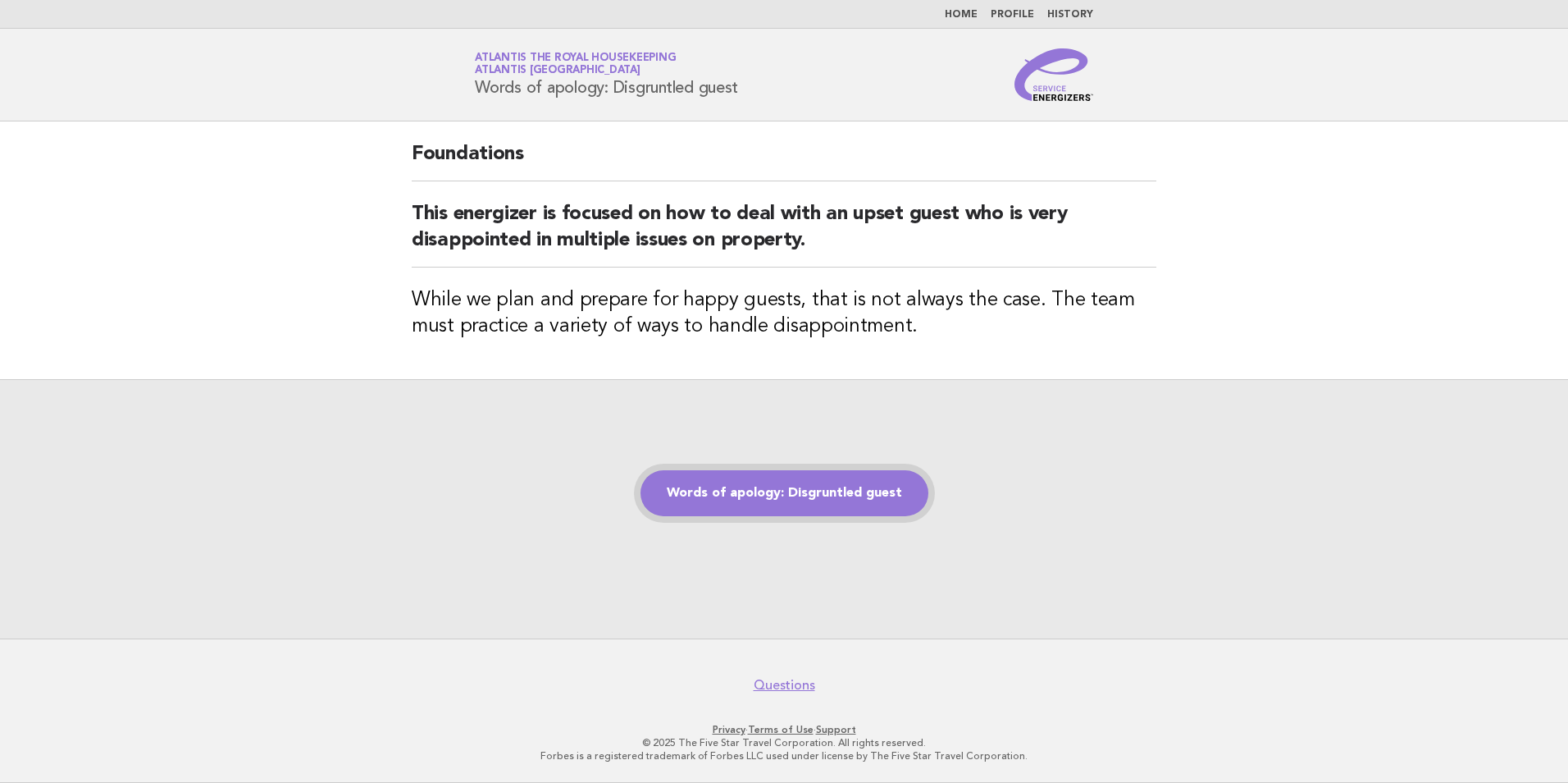
click at [796, 486] on link "Words of apology: Disgruntled guest" at bounding box center [784, 493] width 288 height 46
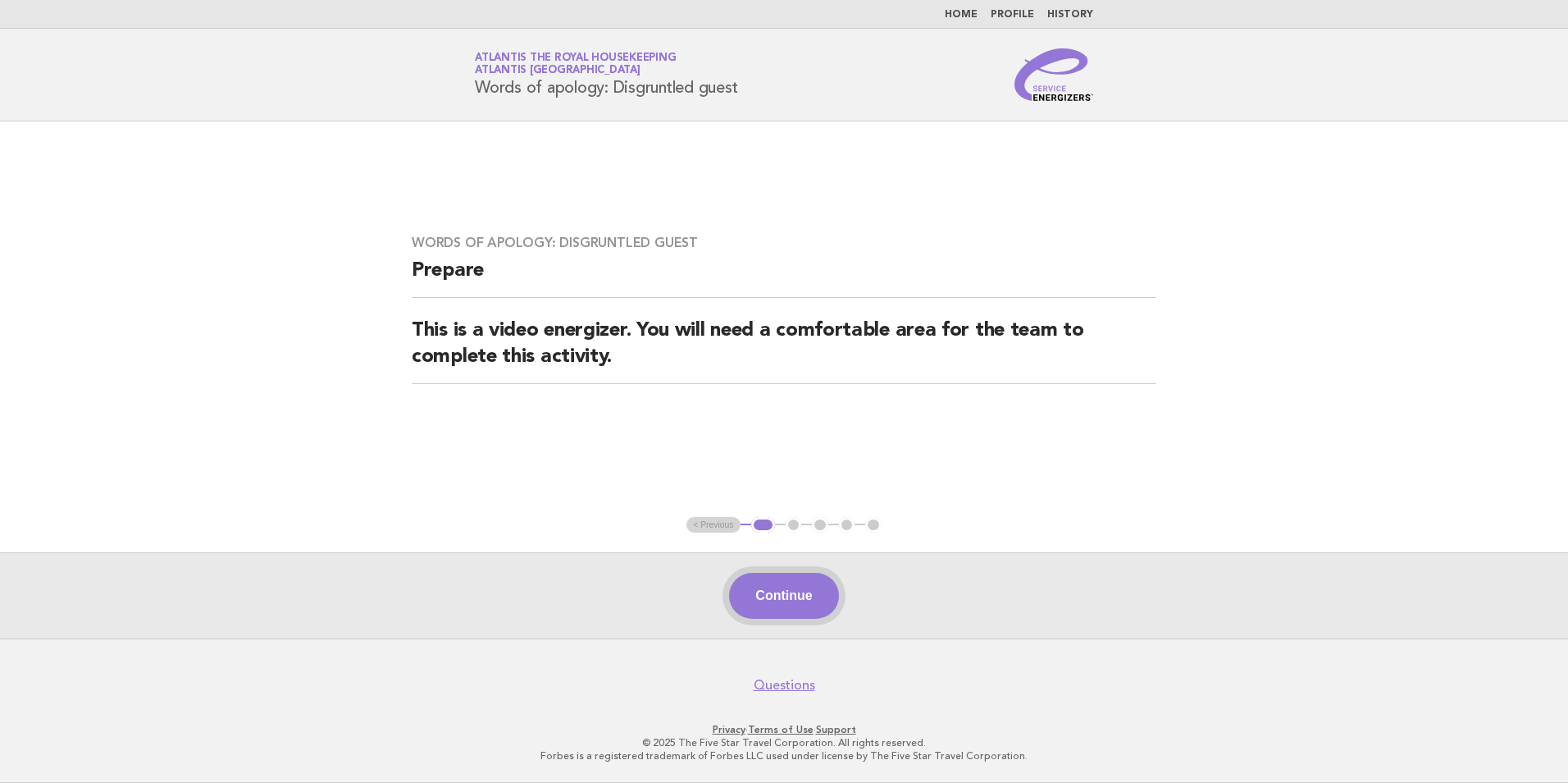
click at [818, 587] on button "Continue" at bounding box center [783, 596] width 109 height 46
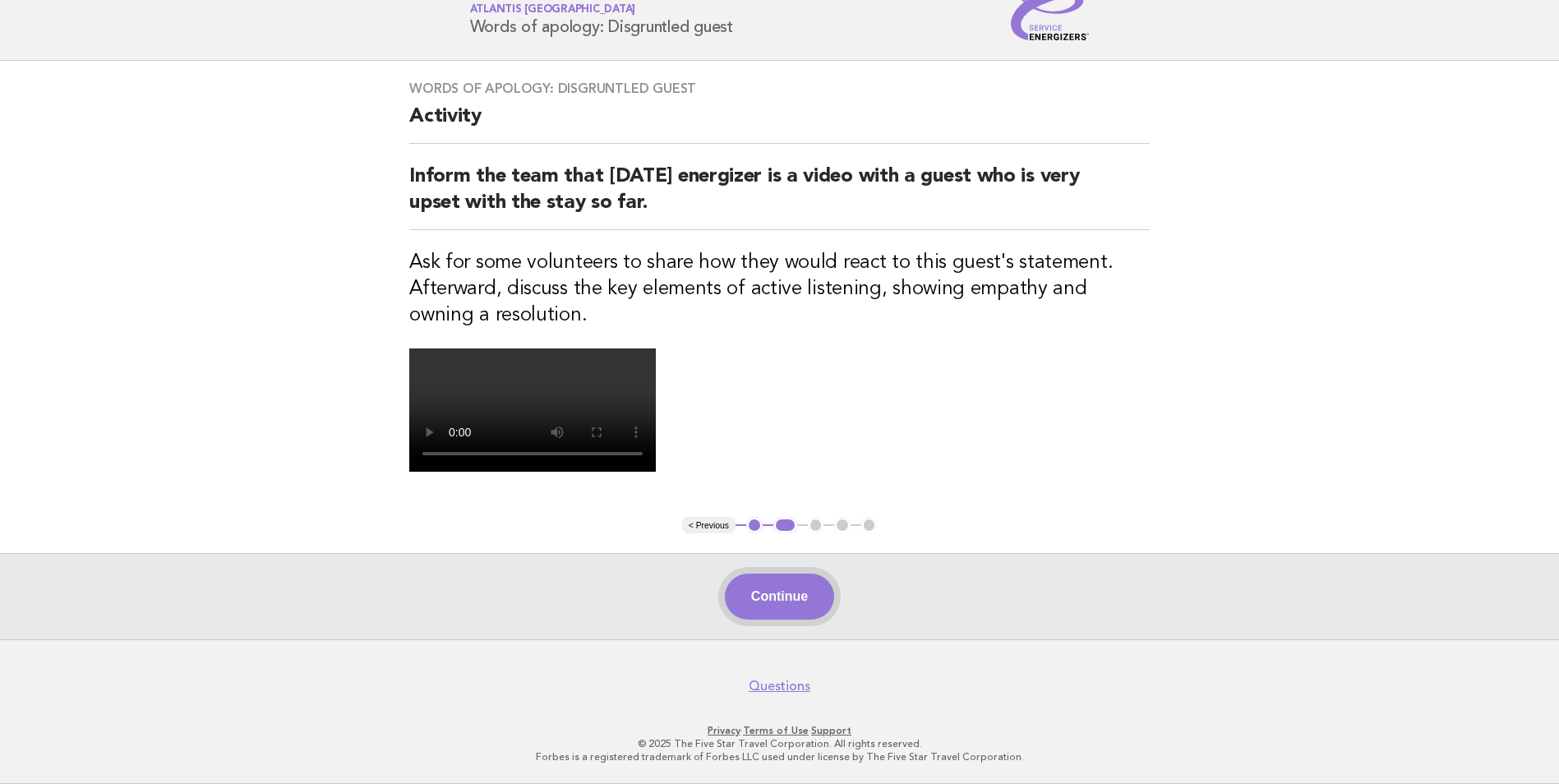
click at [771, 619] on button "Continue" at bounding box center [779, 596] width 109 height 46
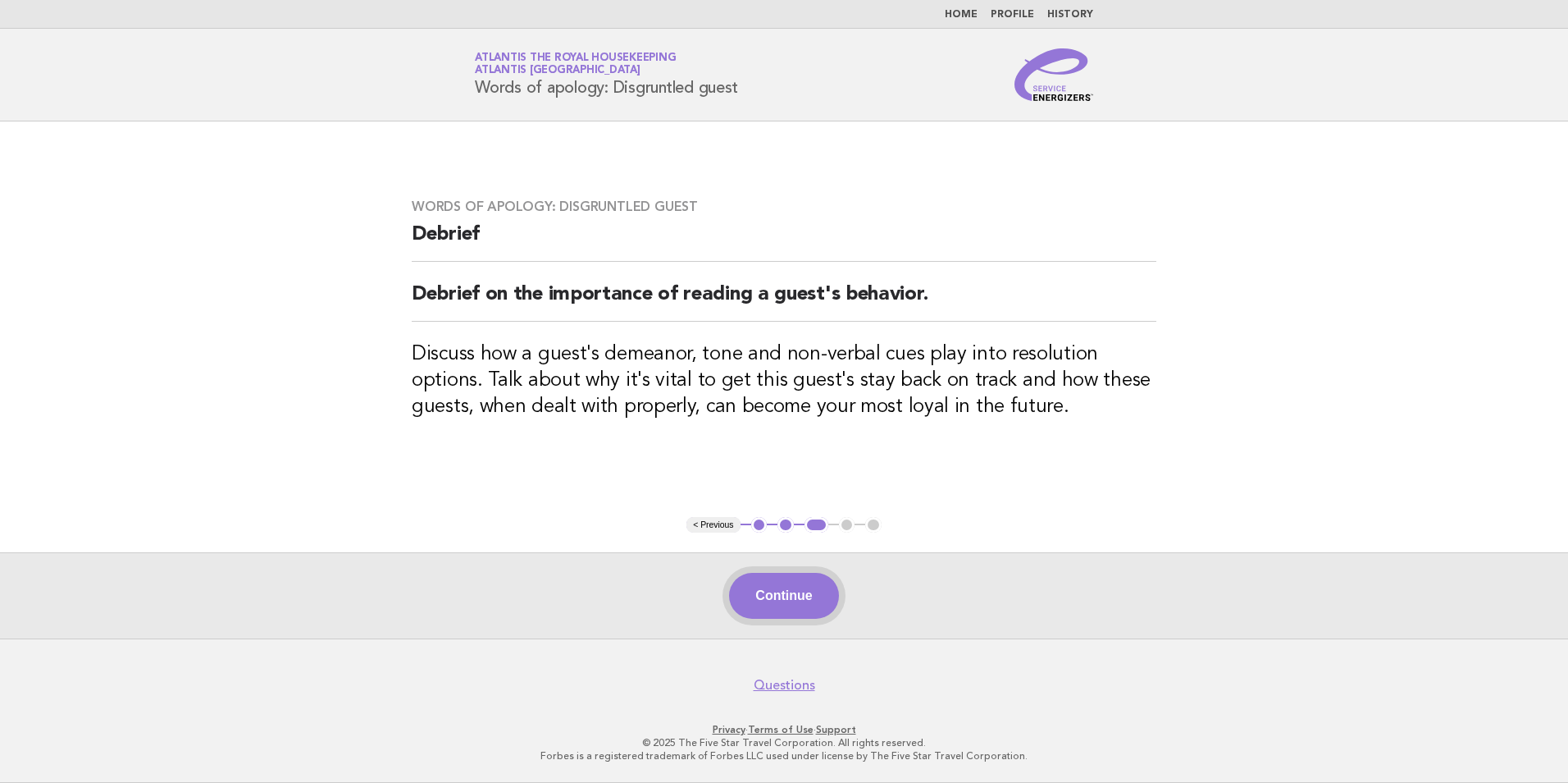
click at [777, 587] on button "Continue" at bounding box center [783, 596] width 109 height 46
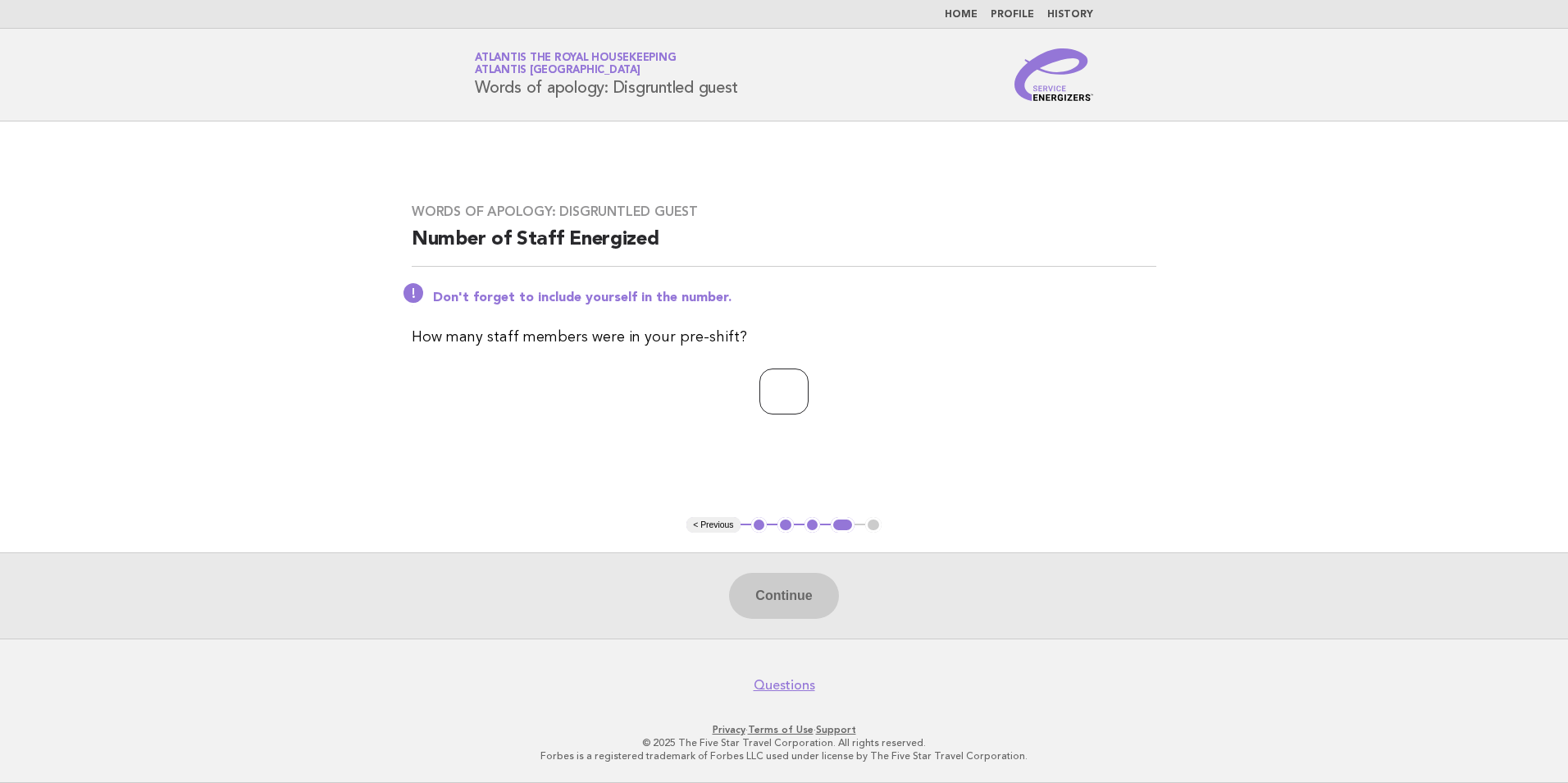
click at [772, 399] on input "number" at bounding box center [784, 391] width 49 height 46
type input "**"
click at [787, 604] on button "Continue" at bounding box center [783, 596] width 109 height 46
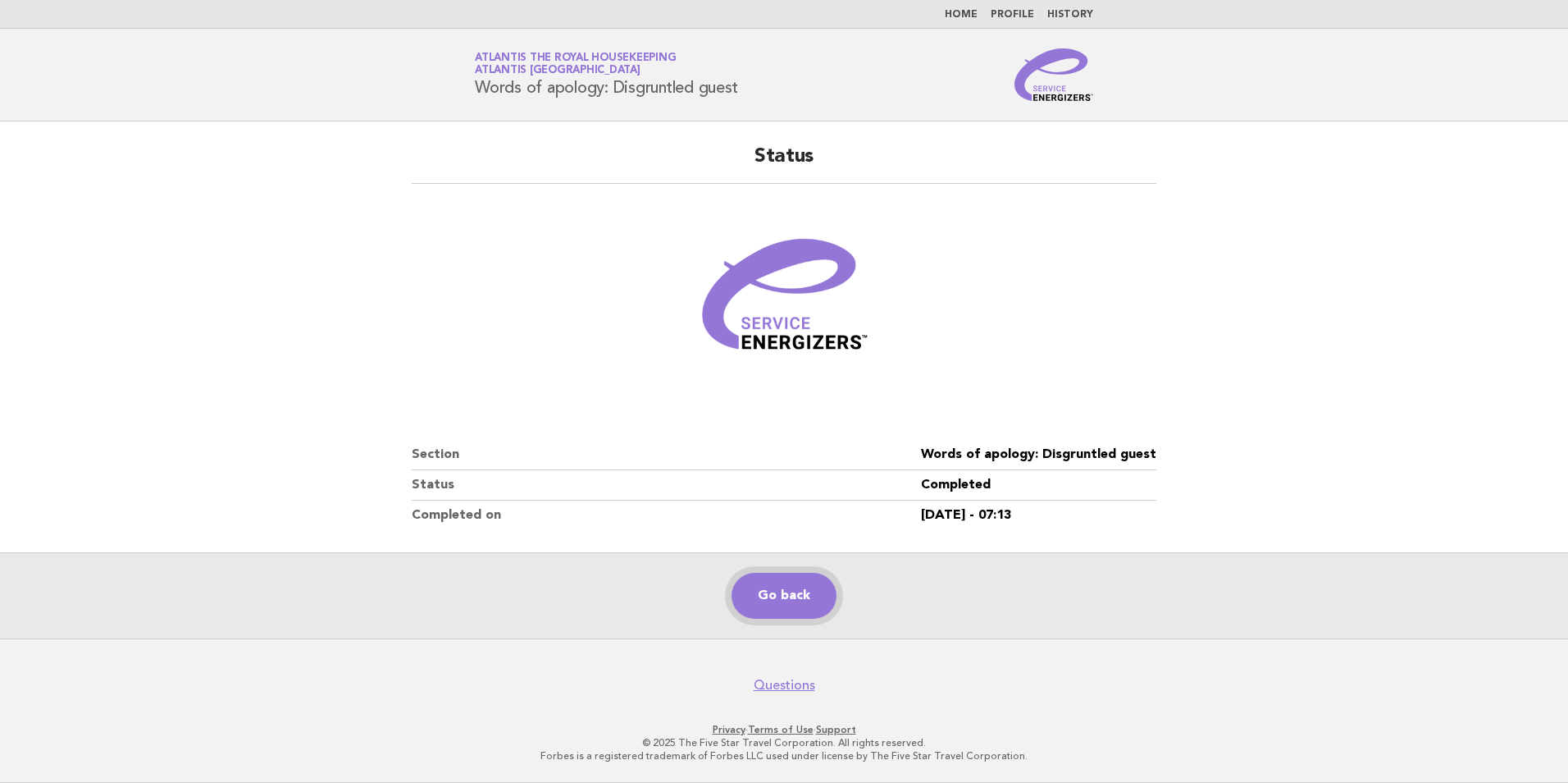
drag, startPoint x: 790, startPoint y: 594, endPoint x: 791, endPoint y: 583, distance: 11.0
click at [790, 594] on link "Go back" at bounding box center [784, 596] width 105 height 46
